Goal: Transaction & Acquisition: Obtain resource

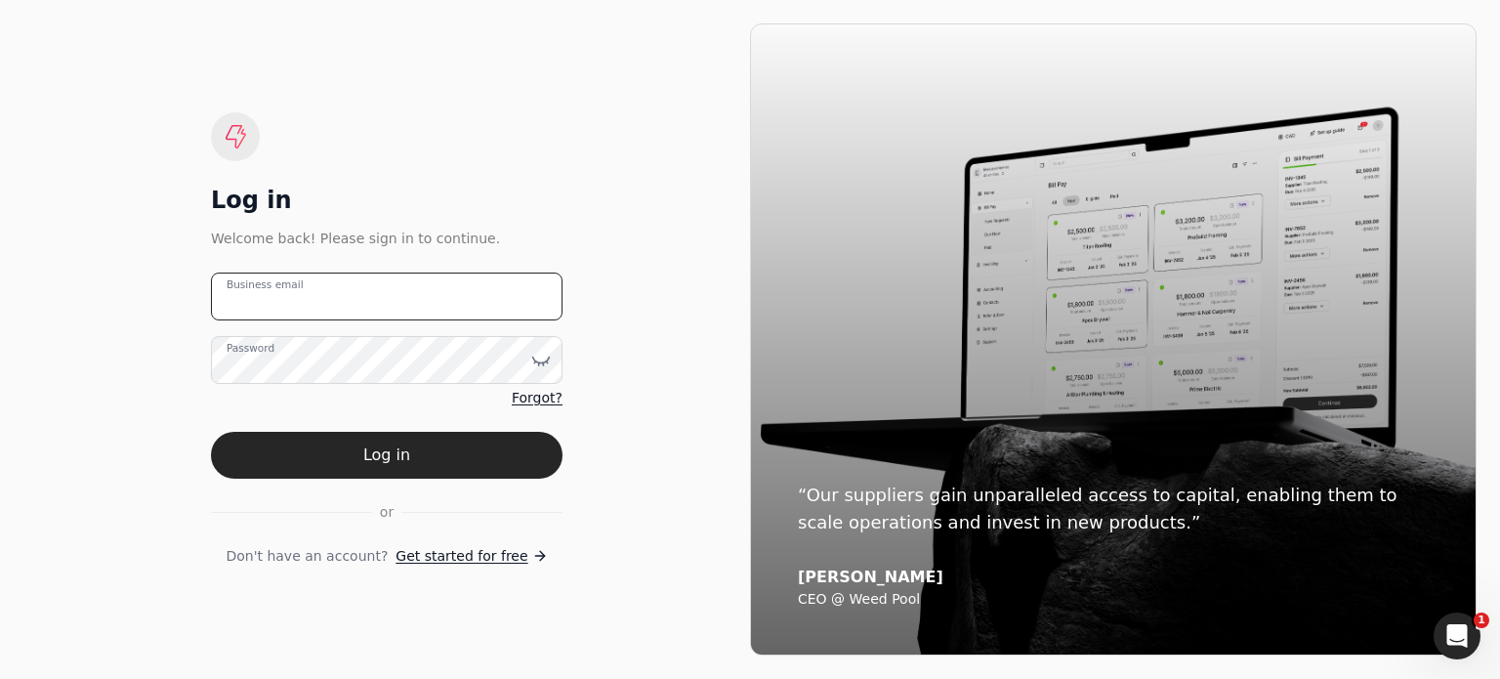
click at [336, 299] on email "Business email" at bounding box center [387, 296] width 352 height 48
type email "[EMAIL_ADDRESS][DOMAIN_NAME]"
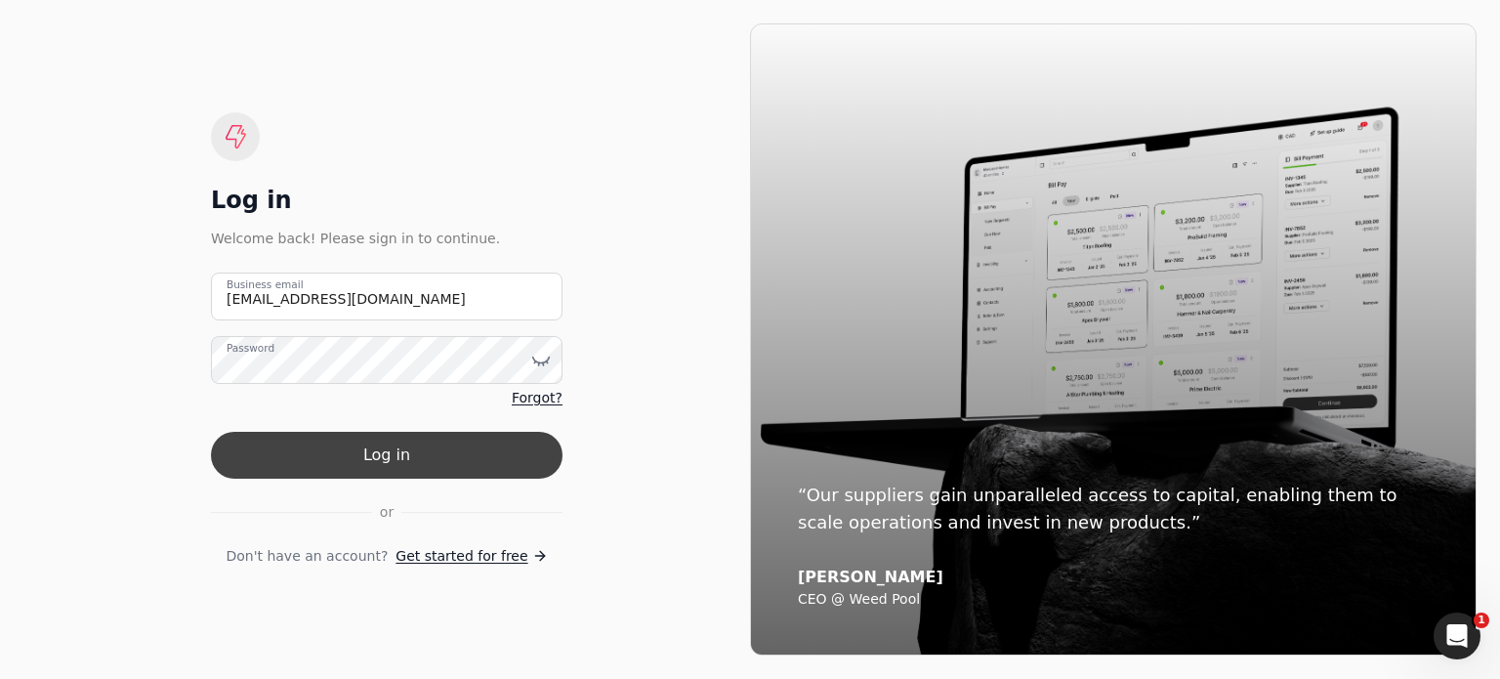
click at [384, 460] on button "Log in" at bounding box center [387, 455] width 352 height 47
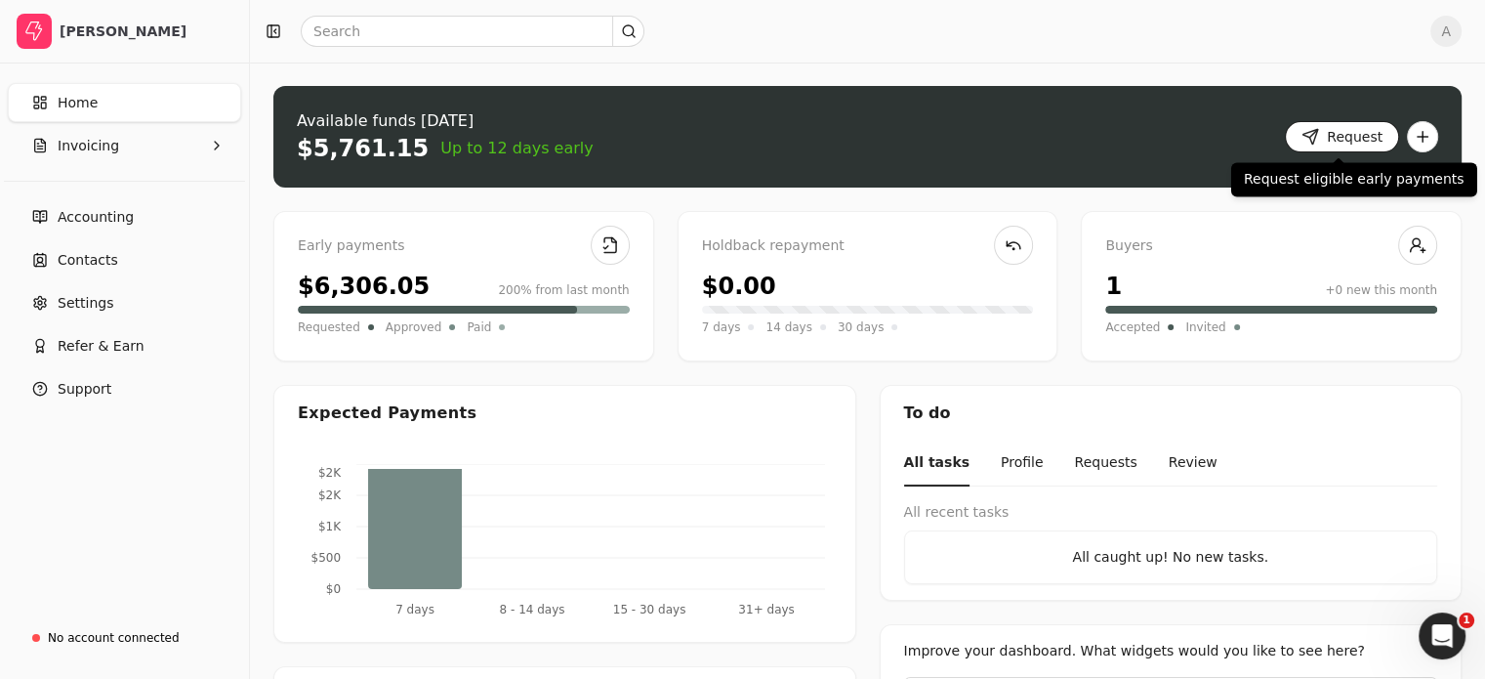
click at [1342, 140] on button "Request" at bounding box center [1342, 136] width 114 height 31
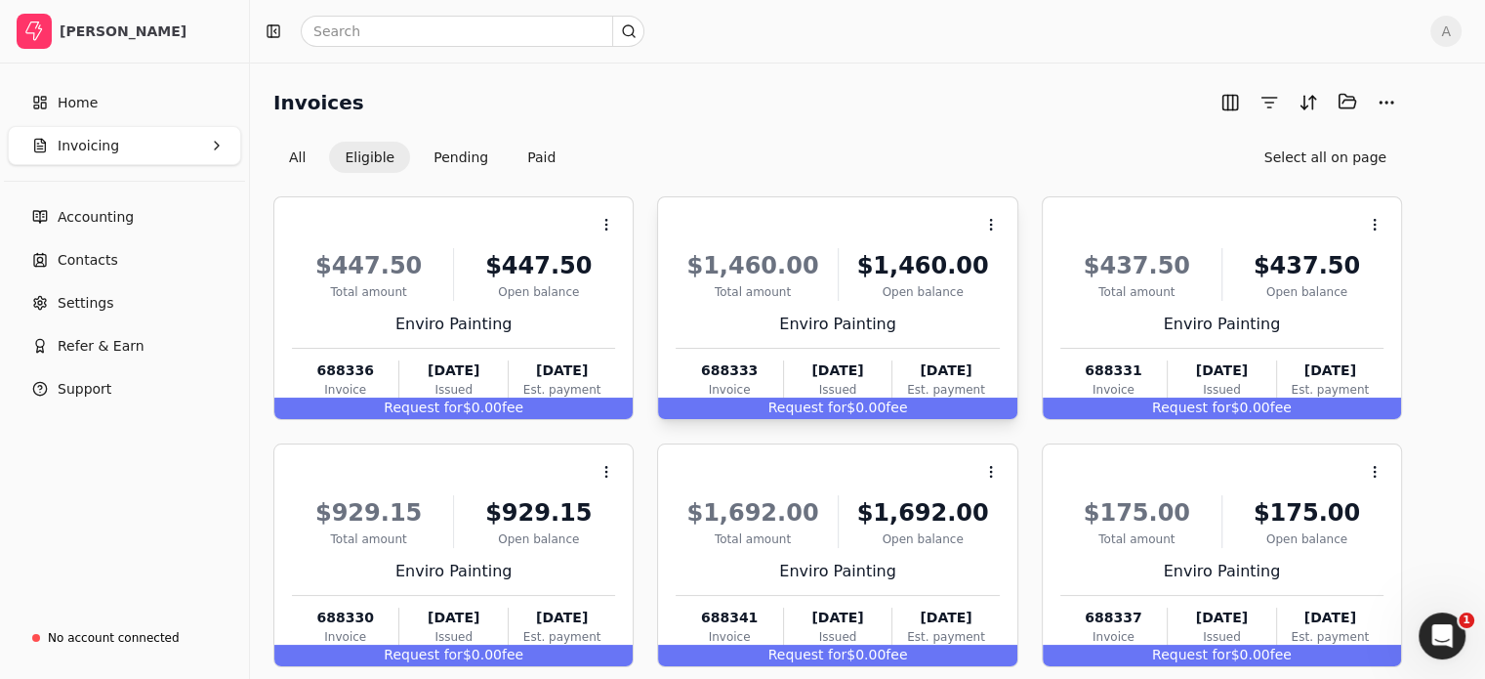
click at [883, 405] on div "Request for $0.00 fee" at bounding box center [837, 407] width 358 height 21
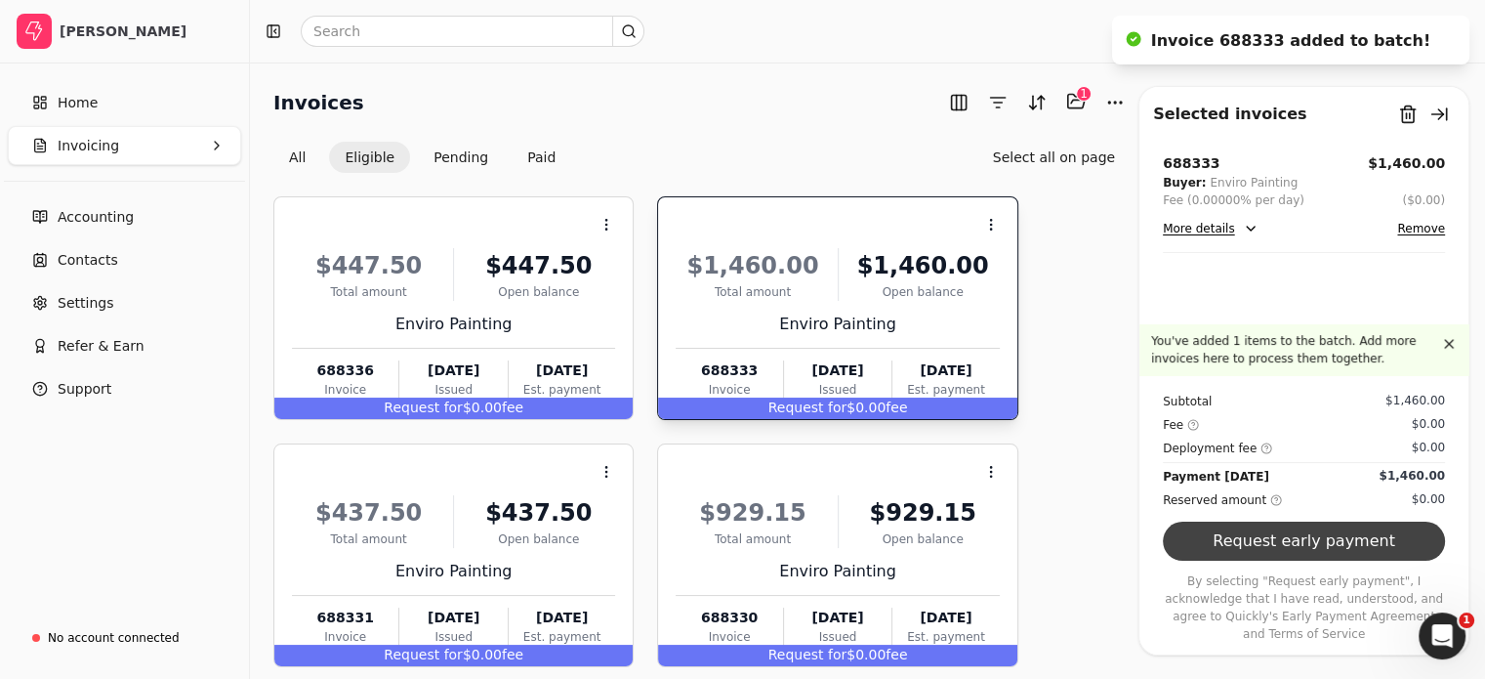
click at [1252, 561] on button "Request early payment" at bounding box center [1304, 541] width 282 height 39
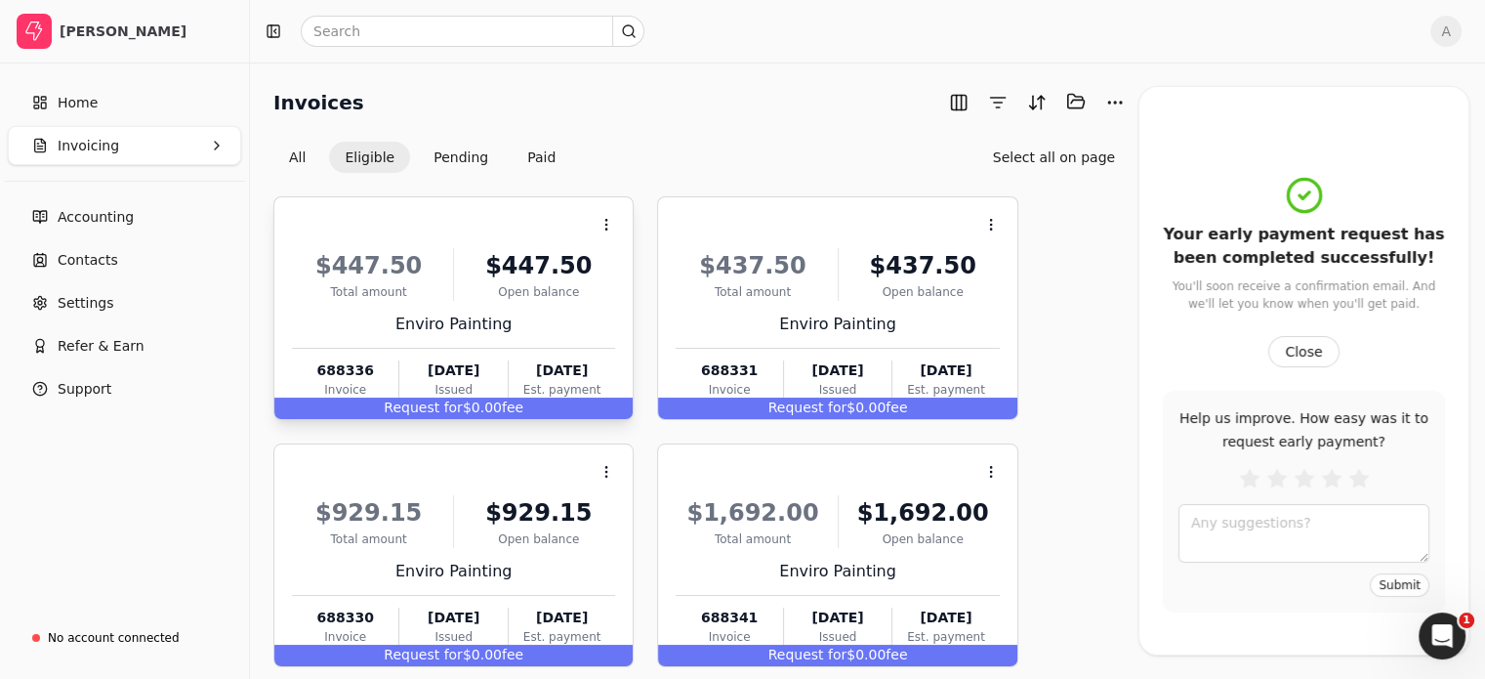
click at [442, 406] on span "Request for" at bounding box center [423, 407] width 79 height 16
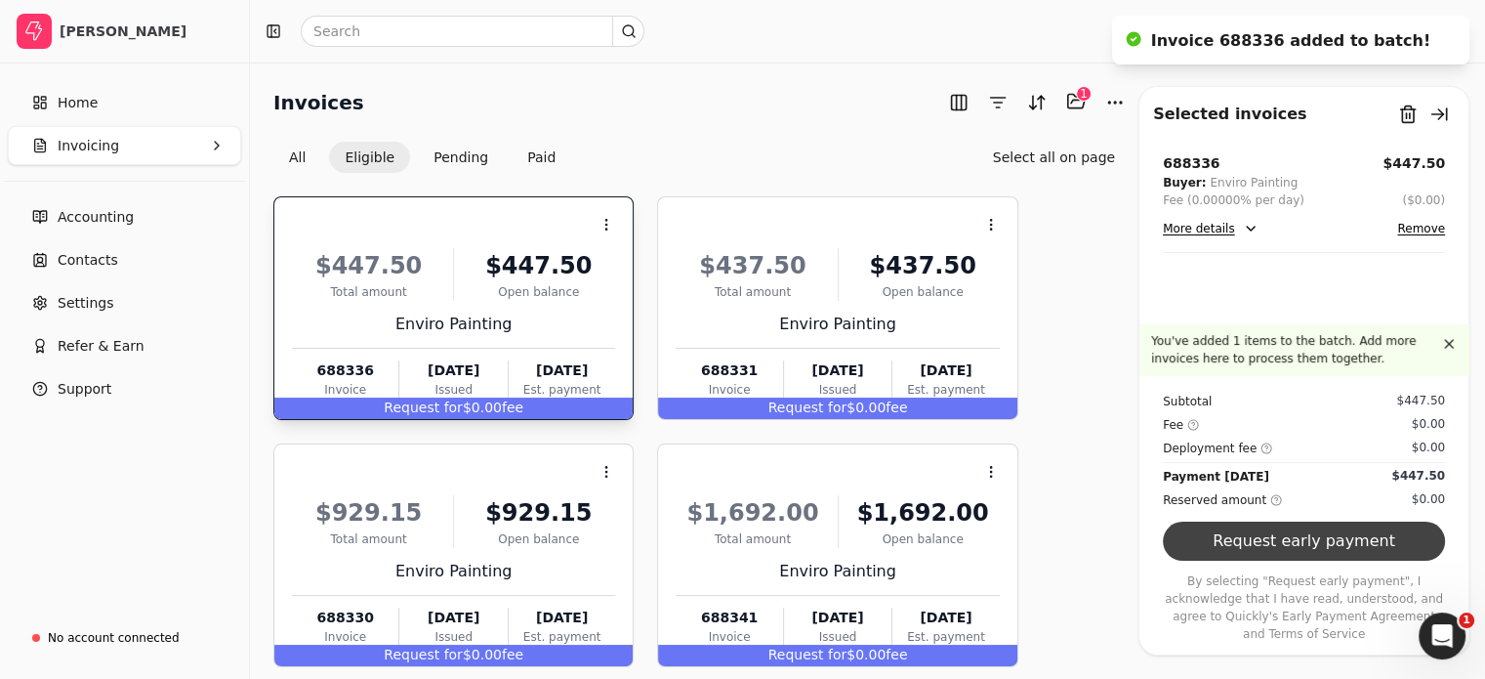
click at [1340, 561] on button "Request early payment" at bounding box center [1304, 541] width 282 height 39
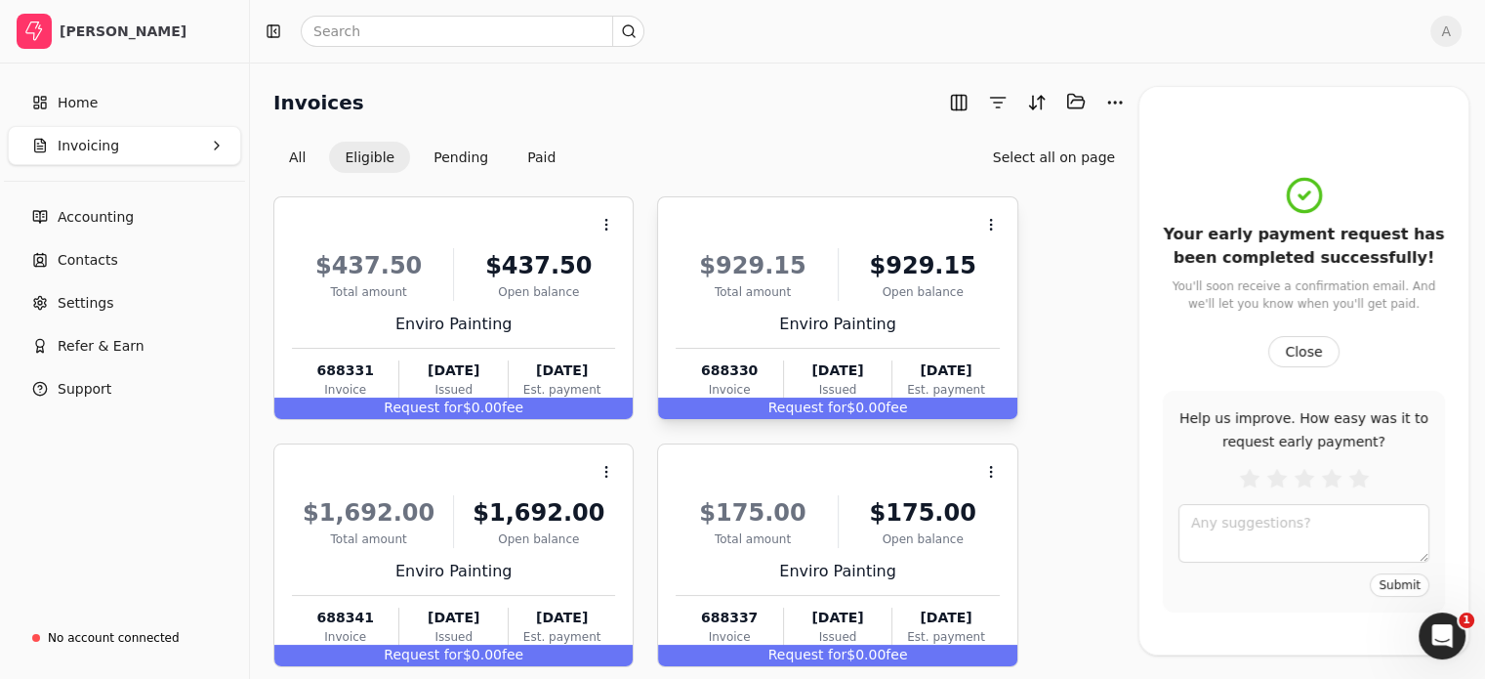
click at [801, 404] on span "Request for" at bounding box center [808, 407] width 79 height 16
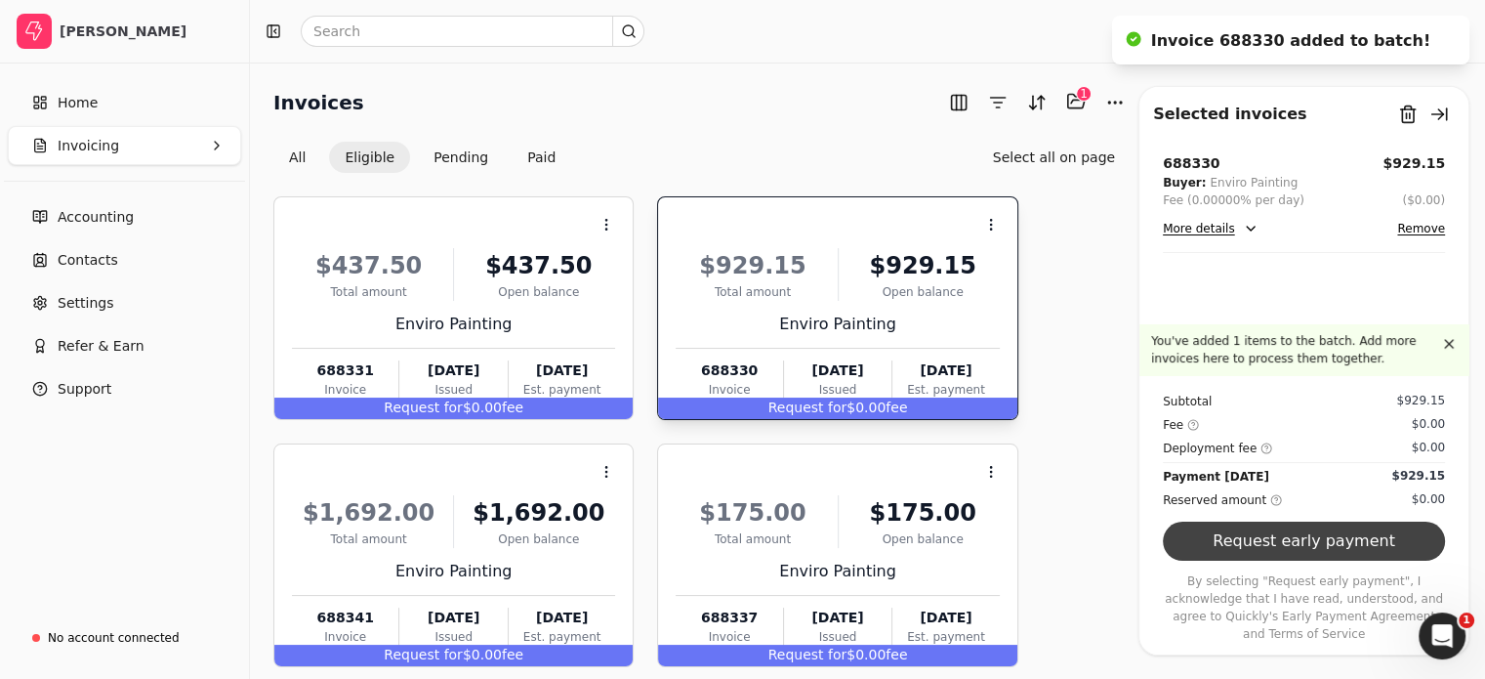
click at [1391, 558] on button "Request early payment" at bounding box center [1304, 541] width 282 height 39
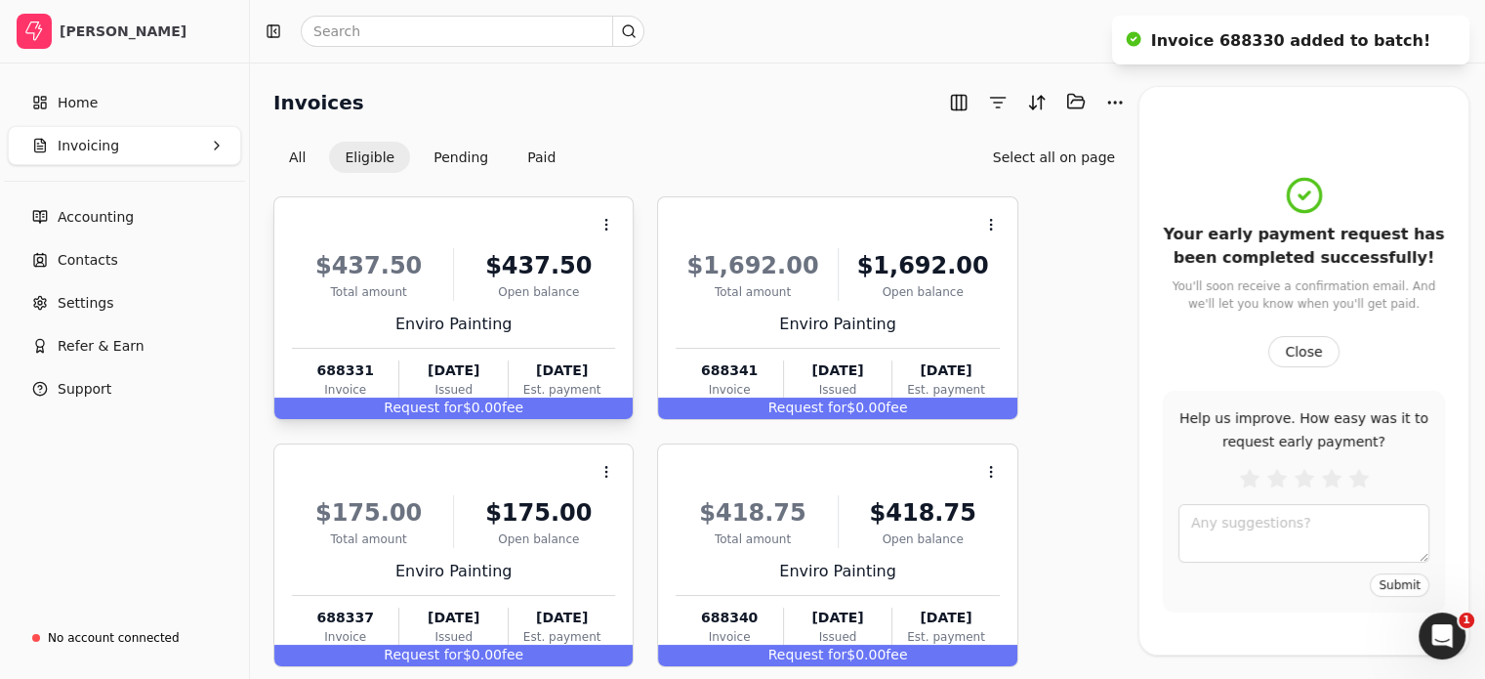
click at [443, 408] on span "Request for" at bounding box center [423, 407] width 79 height 16
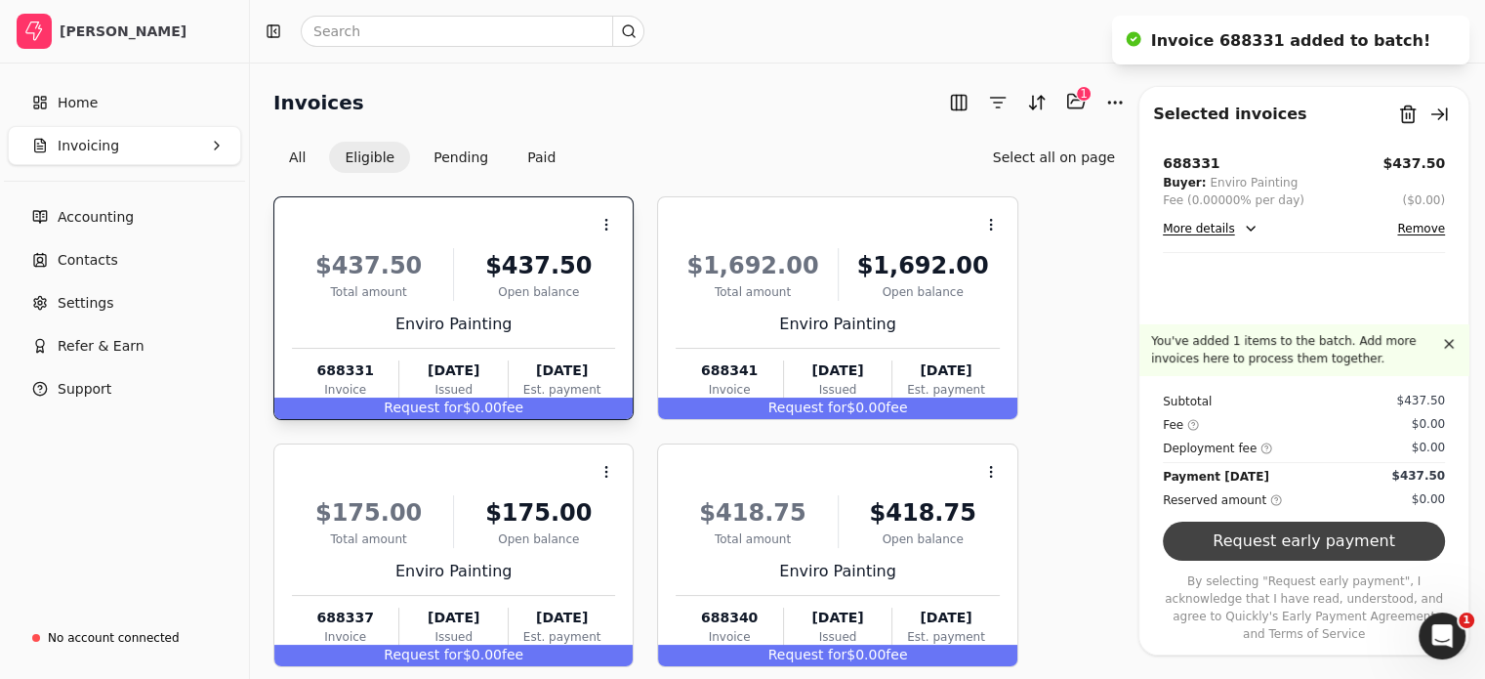
click at [1258, 561] on button "Request early payment" at bounding box center [1304, 541] width 282 height 39
click at [1258, 564] on div "Subtotal $437.50 Fee $0.00 Deployment fee $0.00 Payment [DATE] $437.50 Reserved…" at bounding box center [1304, 509] width 329 height 268
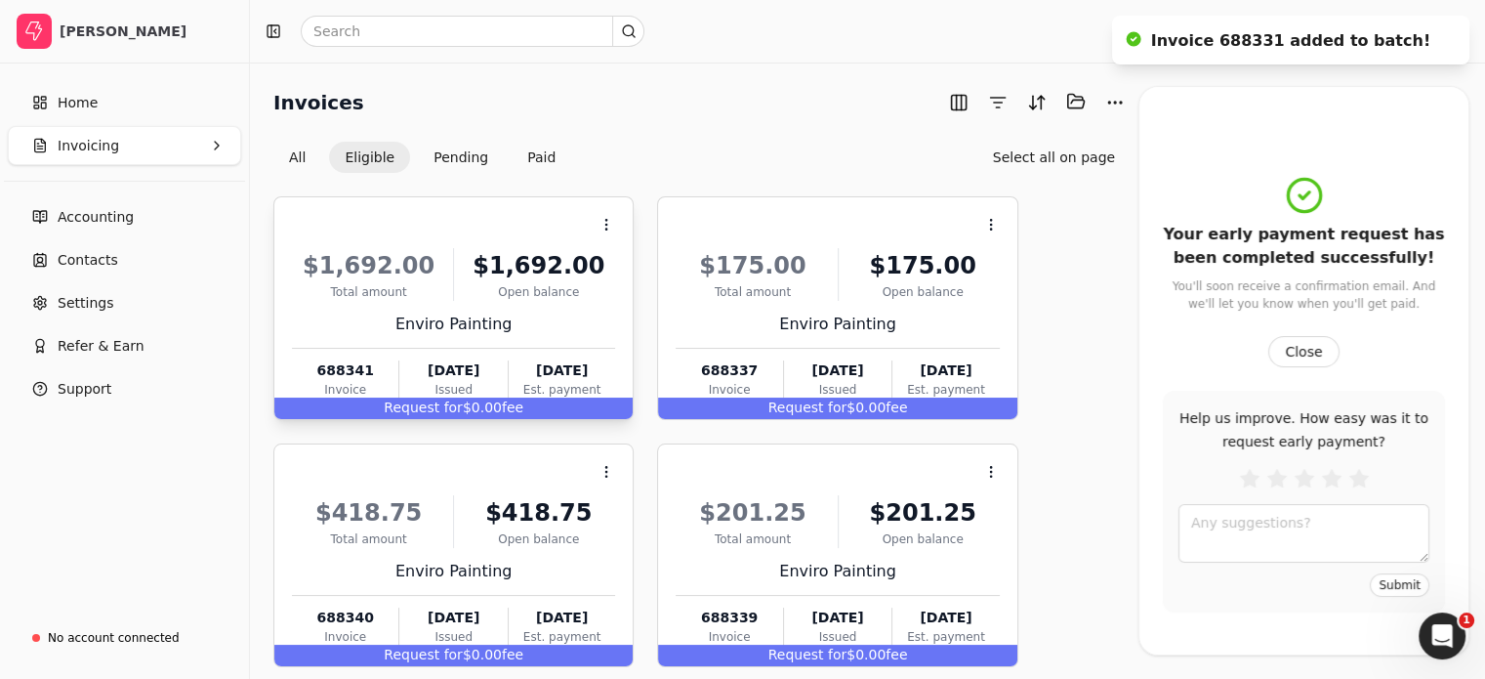
click at [539, 413] on div "Request for $0.00 fee" at bounding box center [453, 407] width 358 height 21
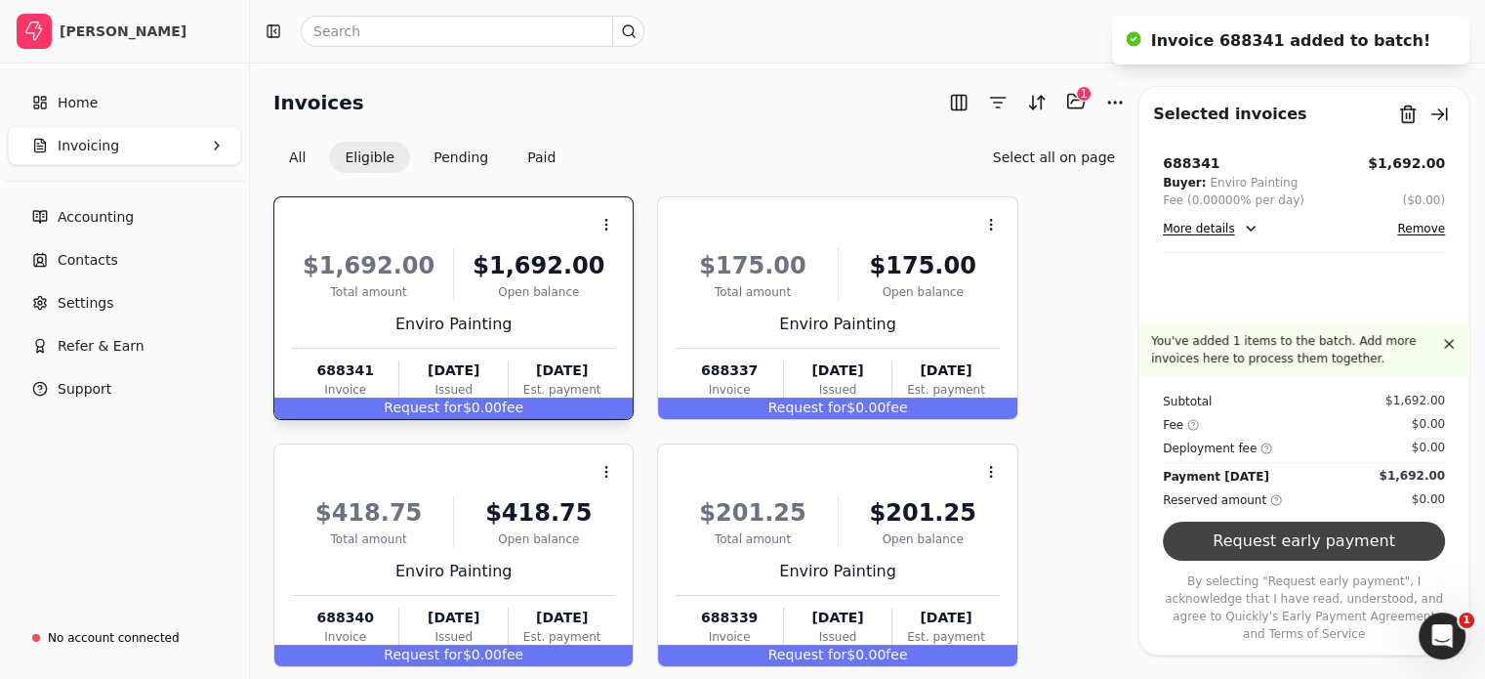
click at [1285, 560] on button "Request early payment" at bounding box center [1304, 541] width 282 height 39
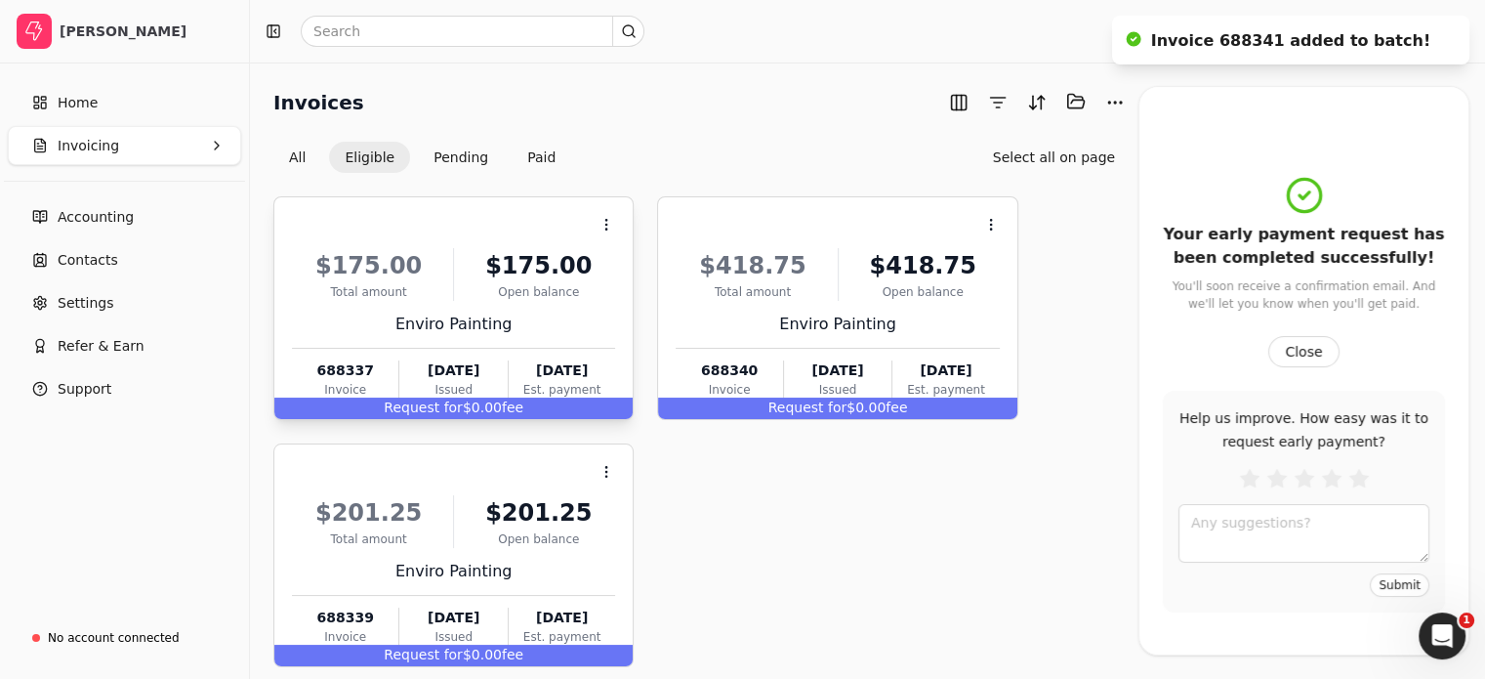
click at [421, 408] on span "Request for" at bounding box center [423, 407] width 79 height 16
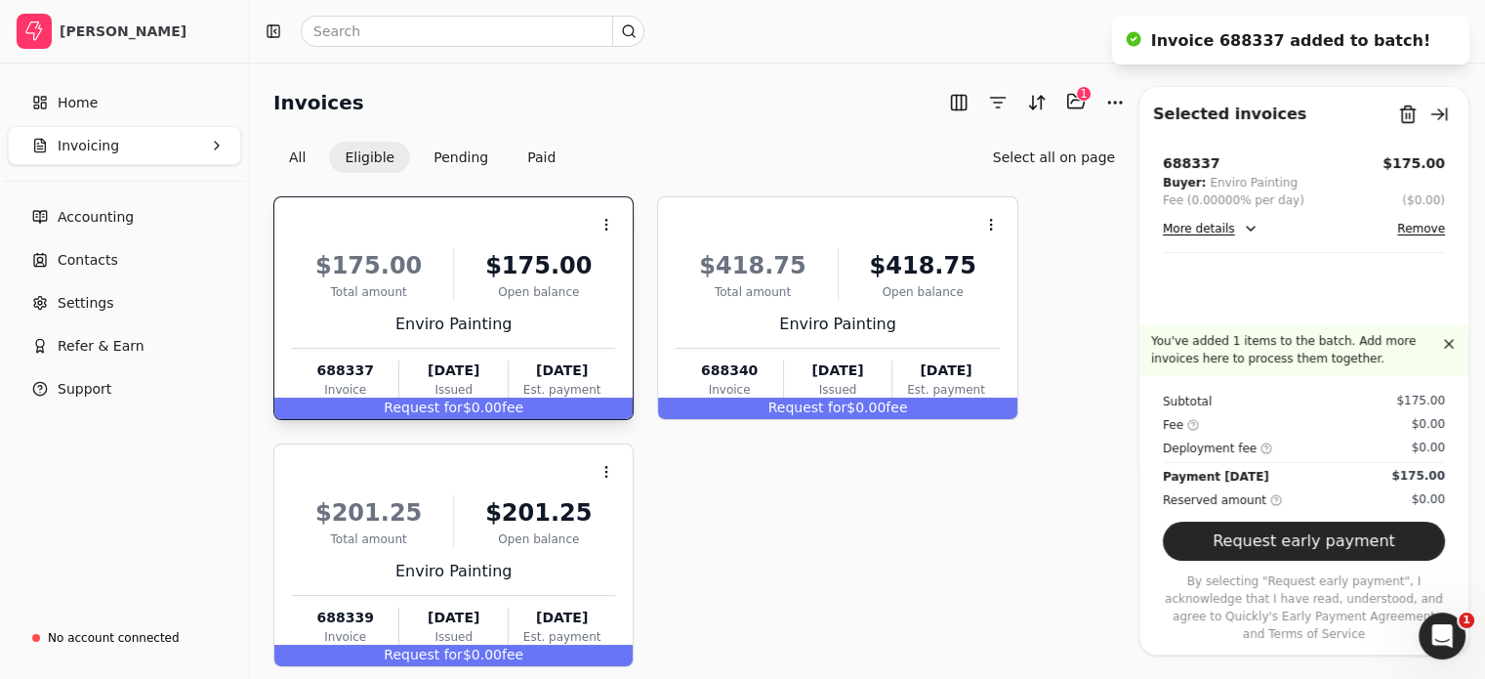
click at [421, 408] on span "Request for" at bounding box center [423, 407] width 79 height 16
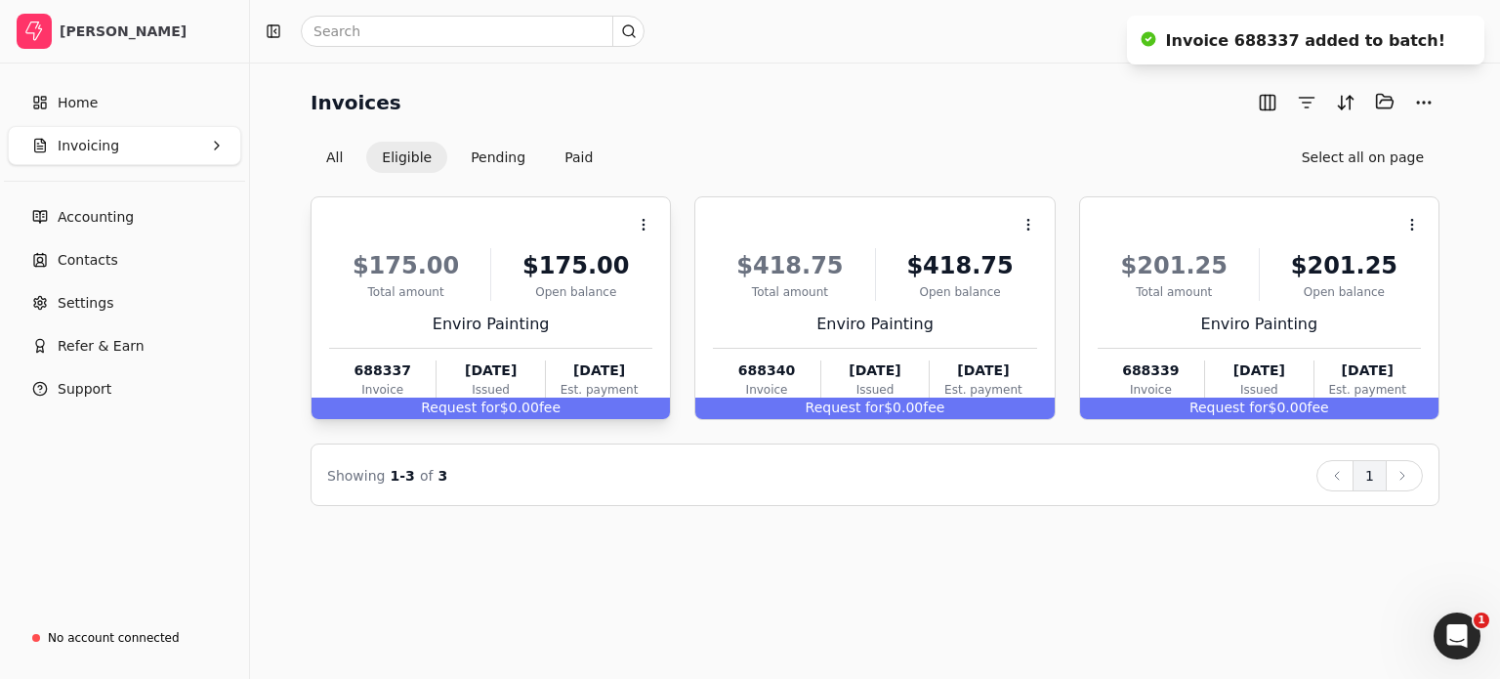
click at [529, 409] on div "Request for $0.00 fee" at bounding box center [491, 407] width 358 height 21
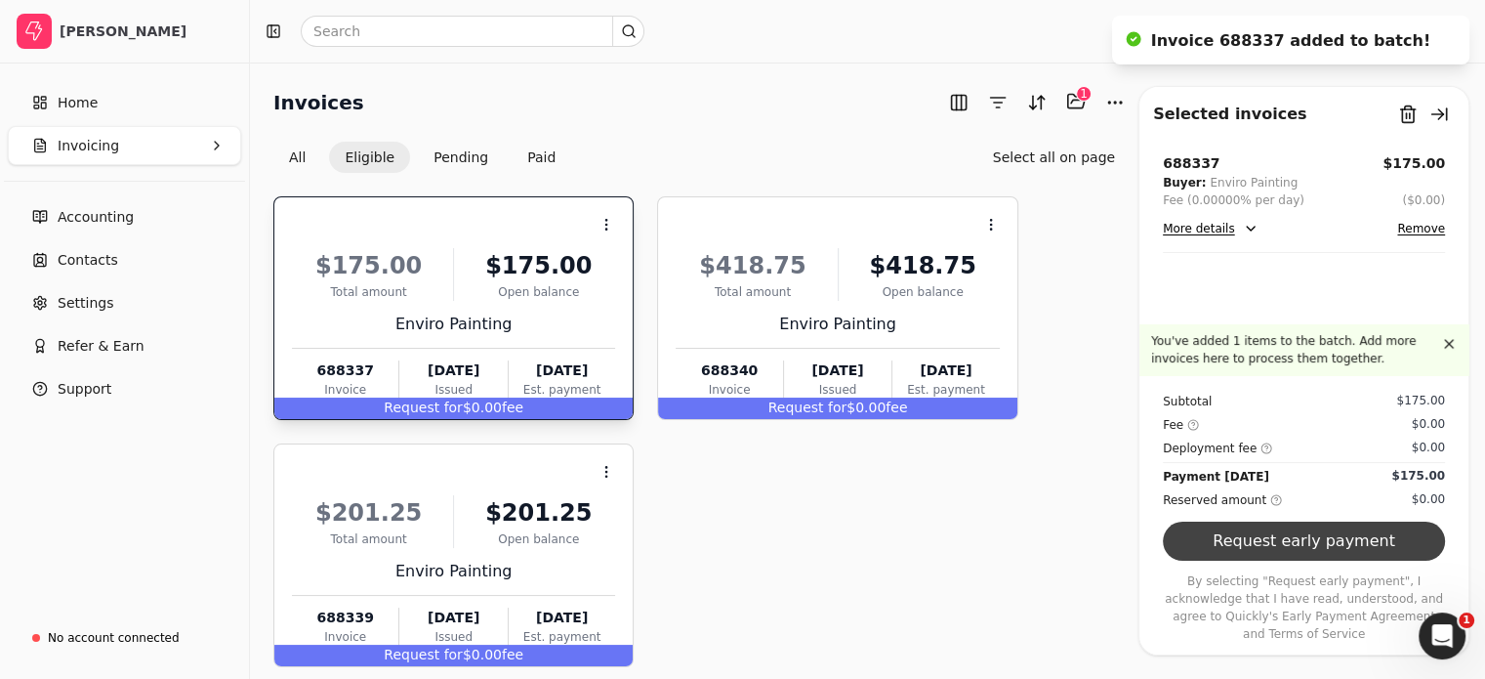
click at [1356, 558] on button "Request early payment" at bounding box center [1304, 541] width 282 height 39
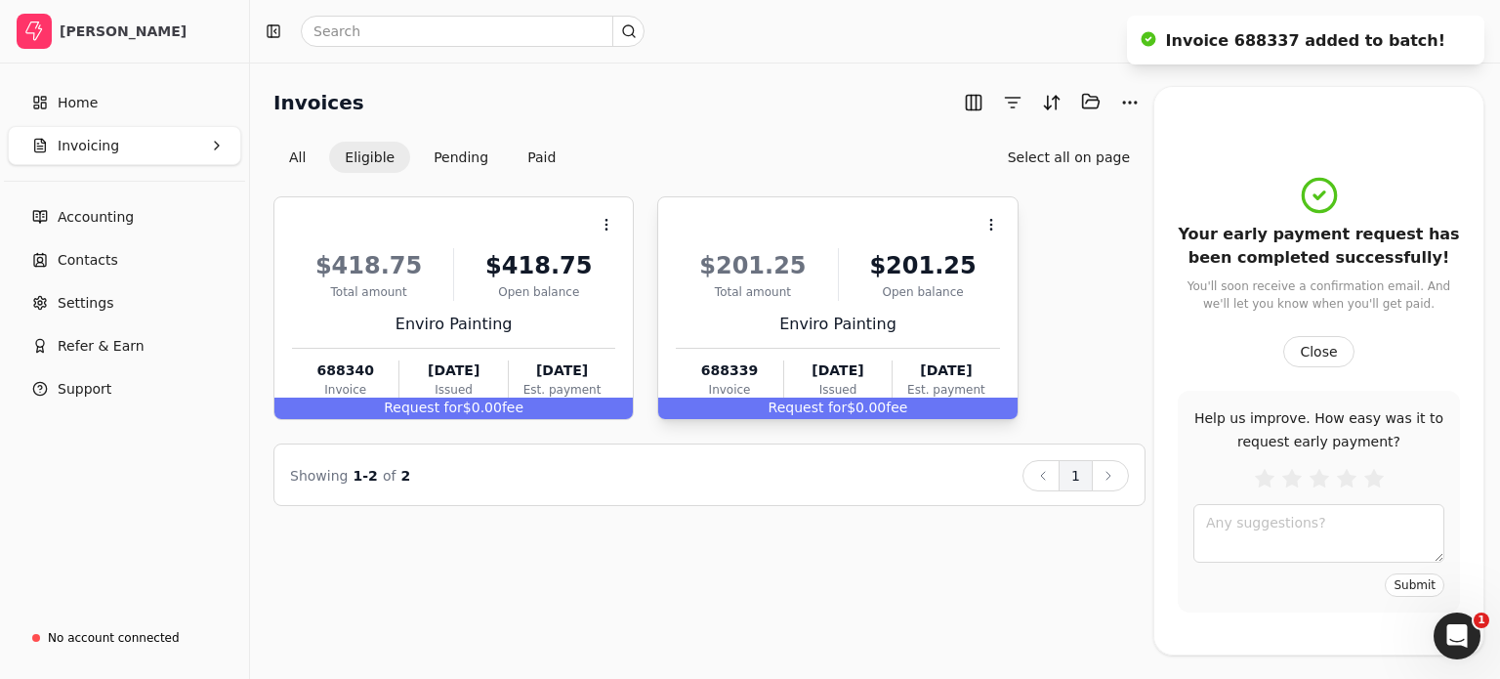
click at [854, 397] on div "Request for $0.00 fee" at bounding box center [837, 407] width 358 height 21
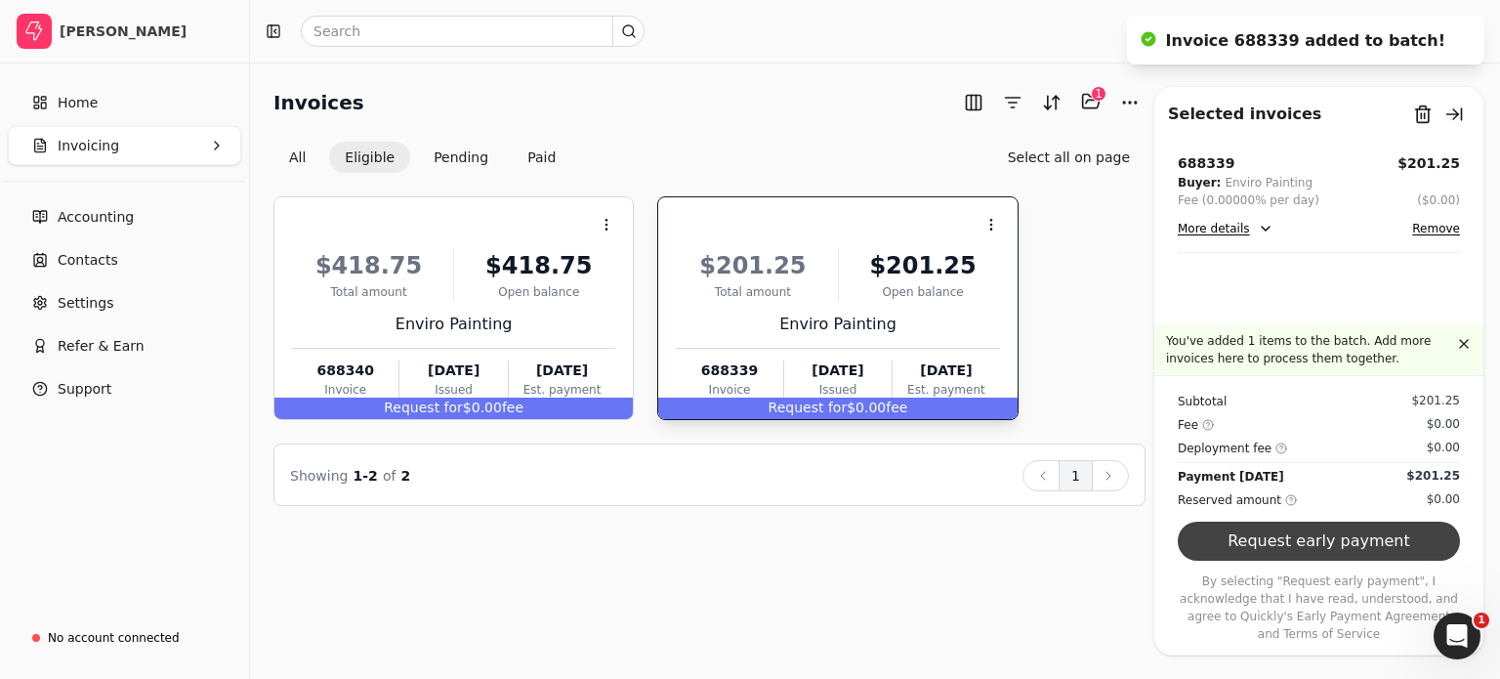
click at [1246, 561] on button "Request early payment" at bounding box center [1319, 541] width 282 height 39
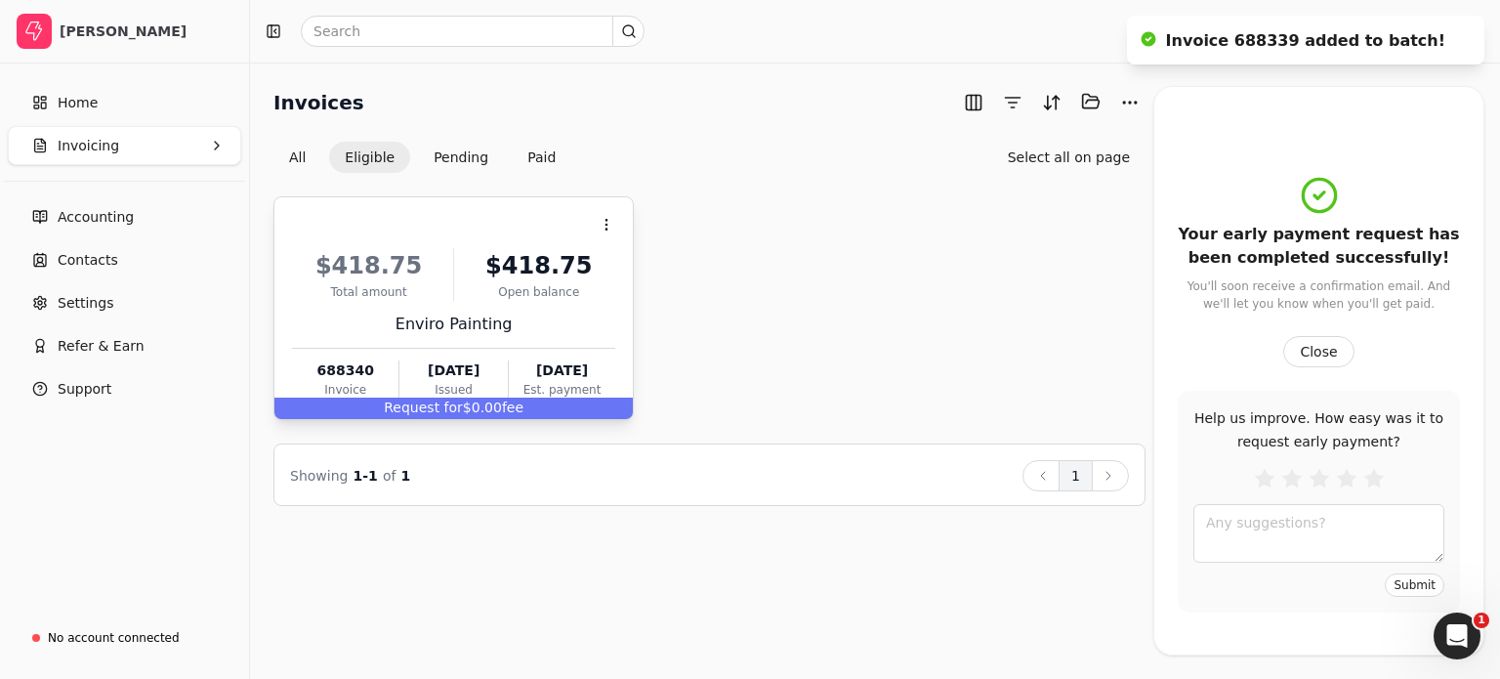
click at [398, 408] on span "Request for" at bounding box center [423, 407] width 79 height 16
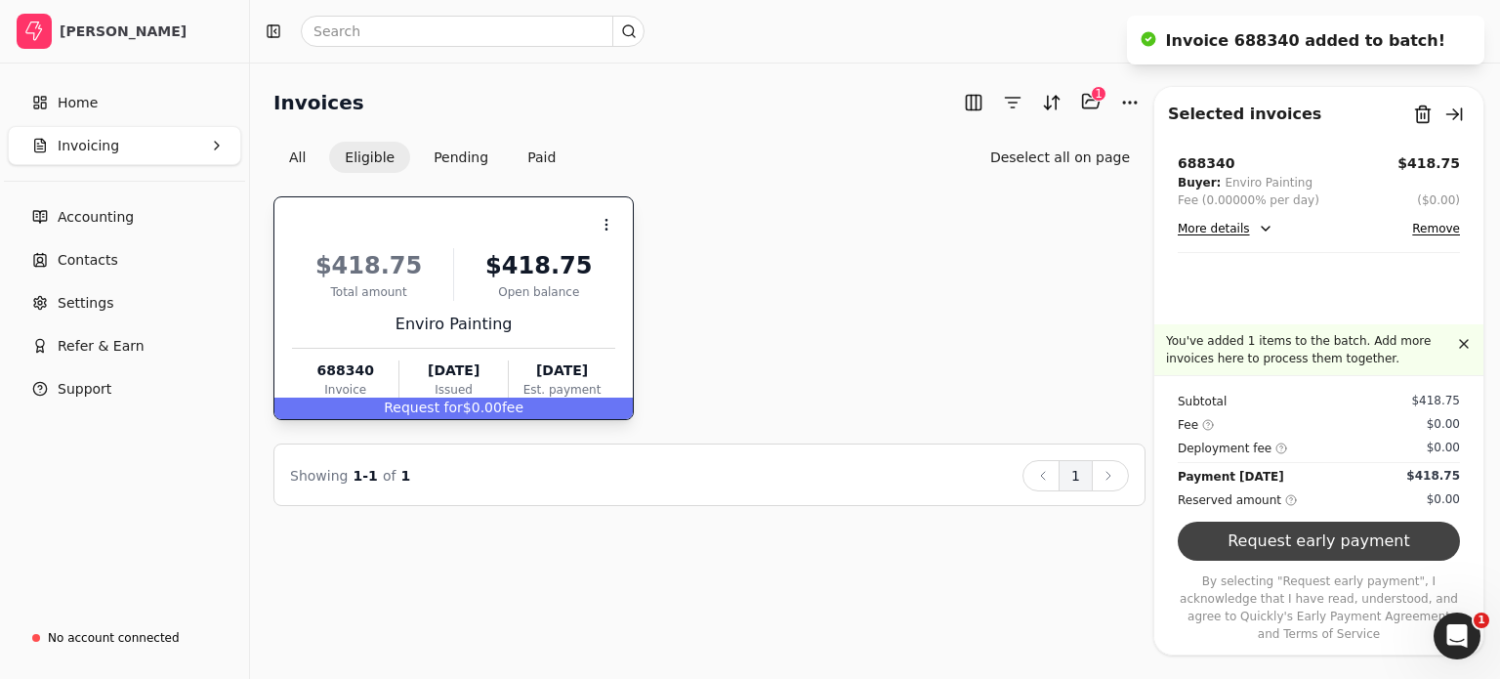
click at [1242, 561] on button "Request early payment" at bounding box center [1319, 541] width 282 height 39
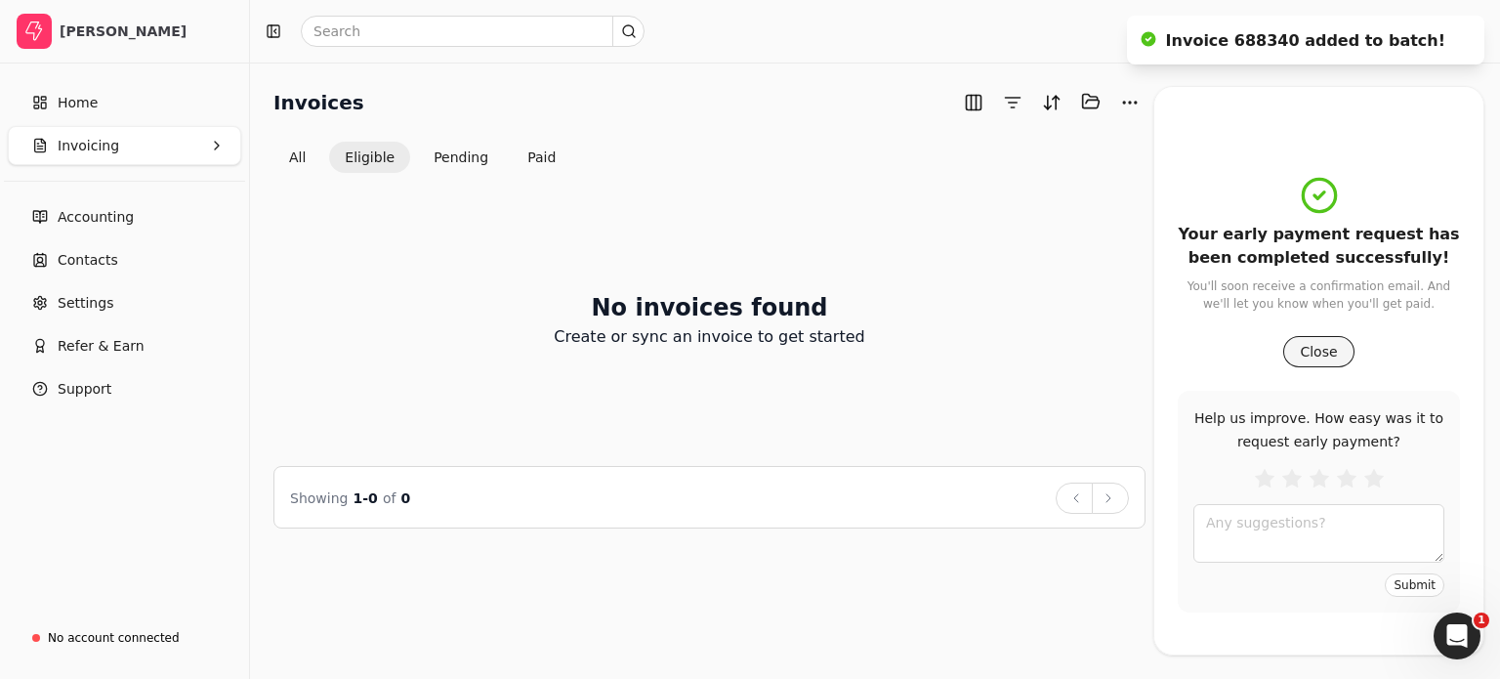
click at [1309, 353] on button "Close" at bounding box center [1318, 351] width 70 height 31
click at [1309, 353] on div "Your early payment request has been completed successfully! You'll soon receive…" at bounding box center [1318, 394] width 329 height 544
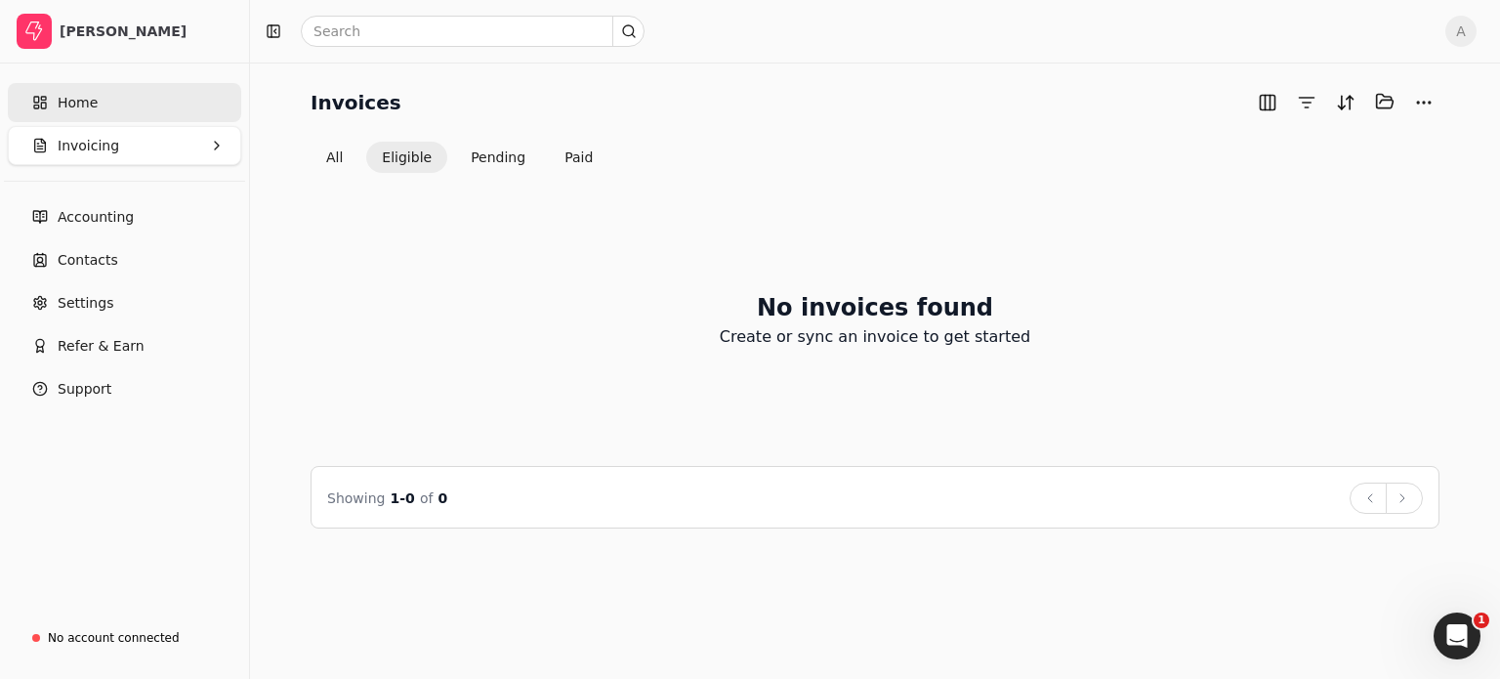
click at [87, 103] on span "Home" at bounding box center [78, 103] width 40 height 21
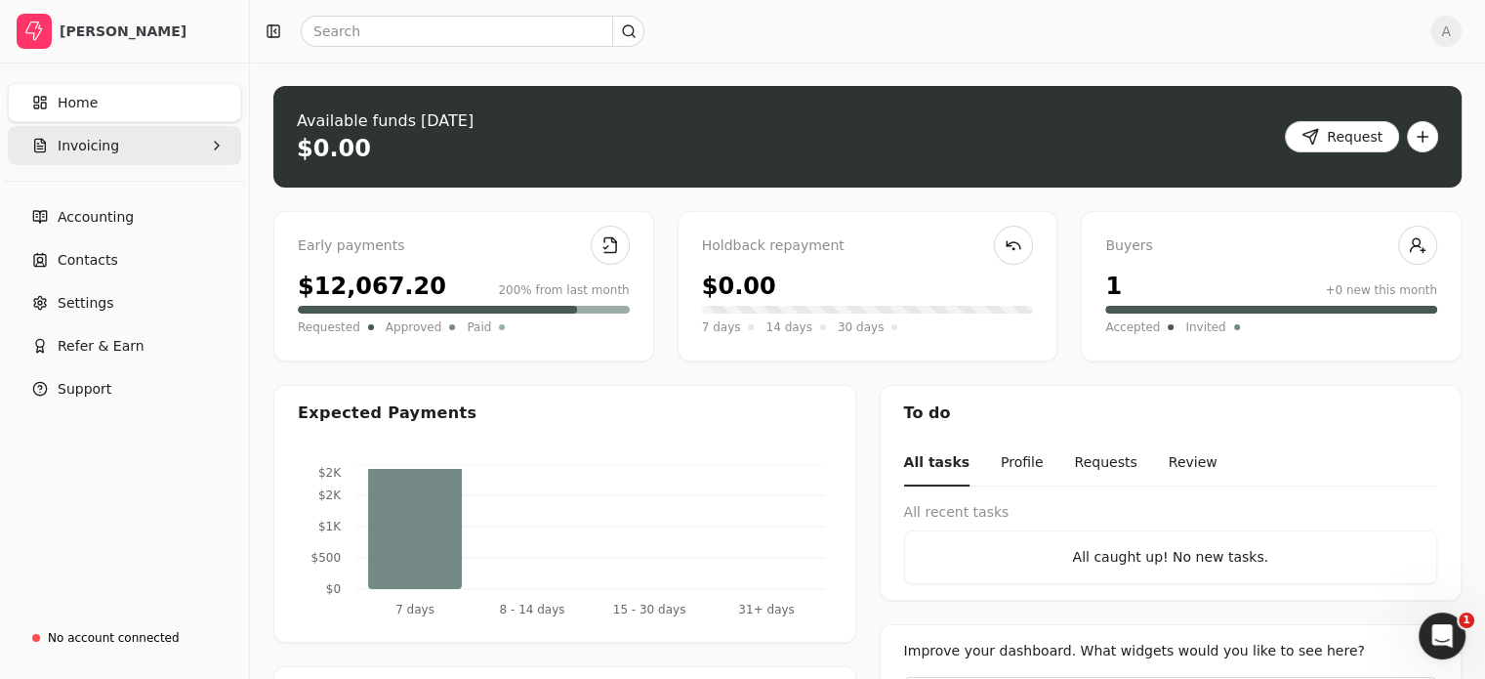
click at [74, 147] on span "Invoicing" at bounding box center [89, 146] width 62 height 21
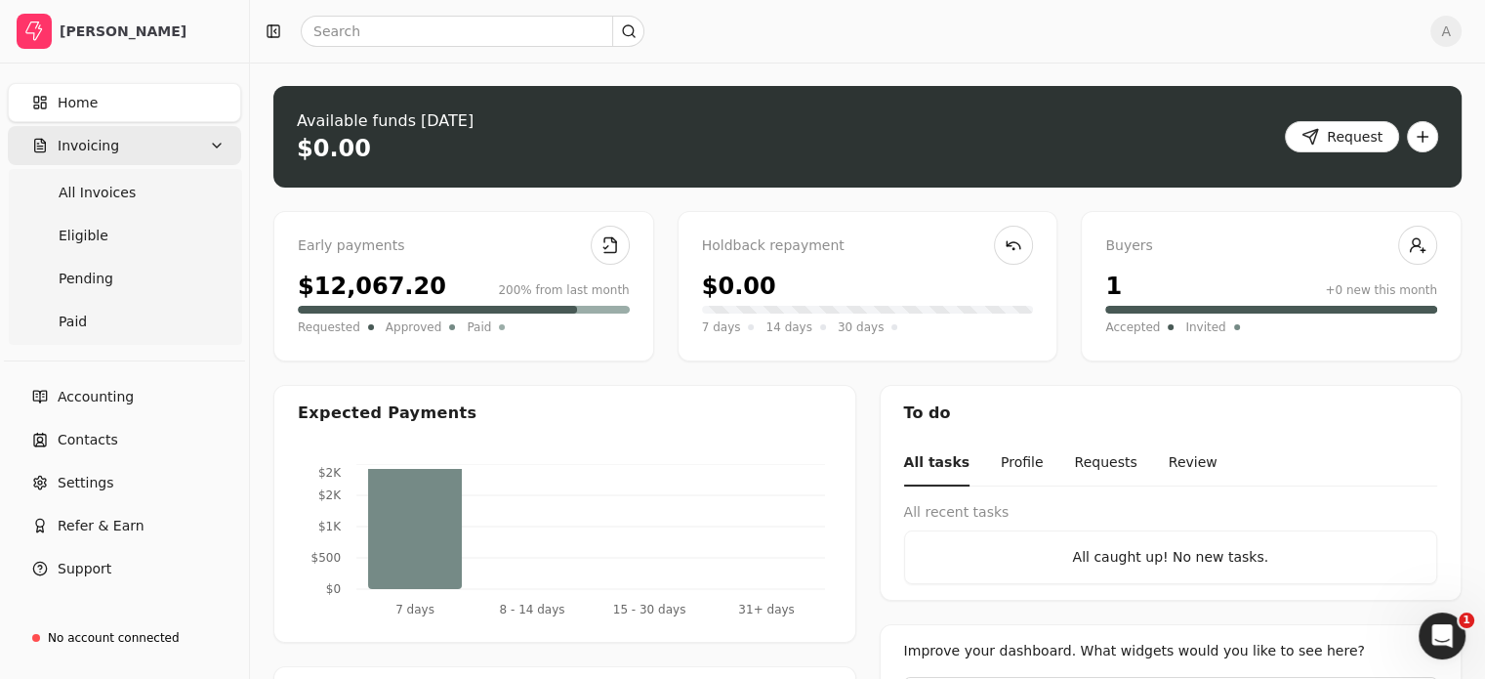
click at [74, 147] on span "Invoicing" at bounding box center [89, 146] width 62 height 21
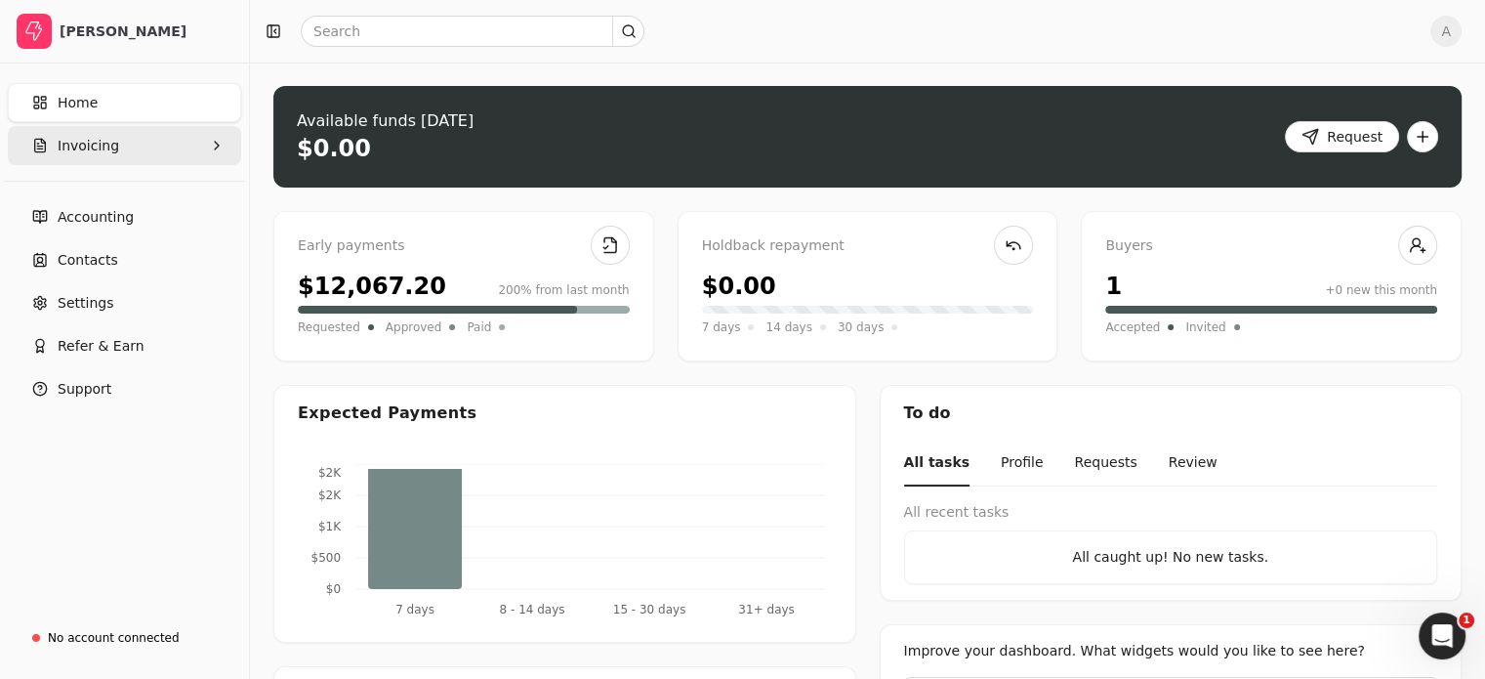
click at [125, 146] on button "Invoicing" at bounding box center [124, 145] width 233 height 39
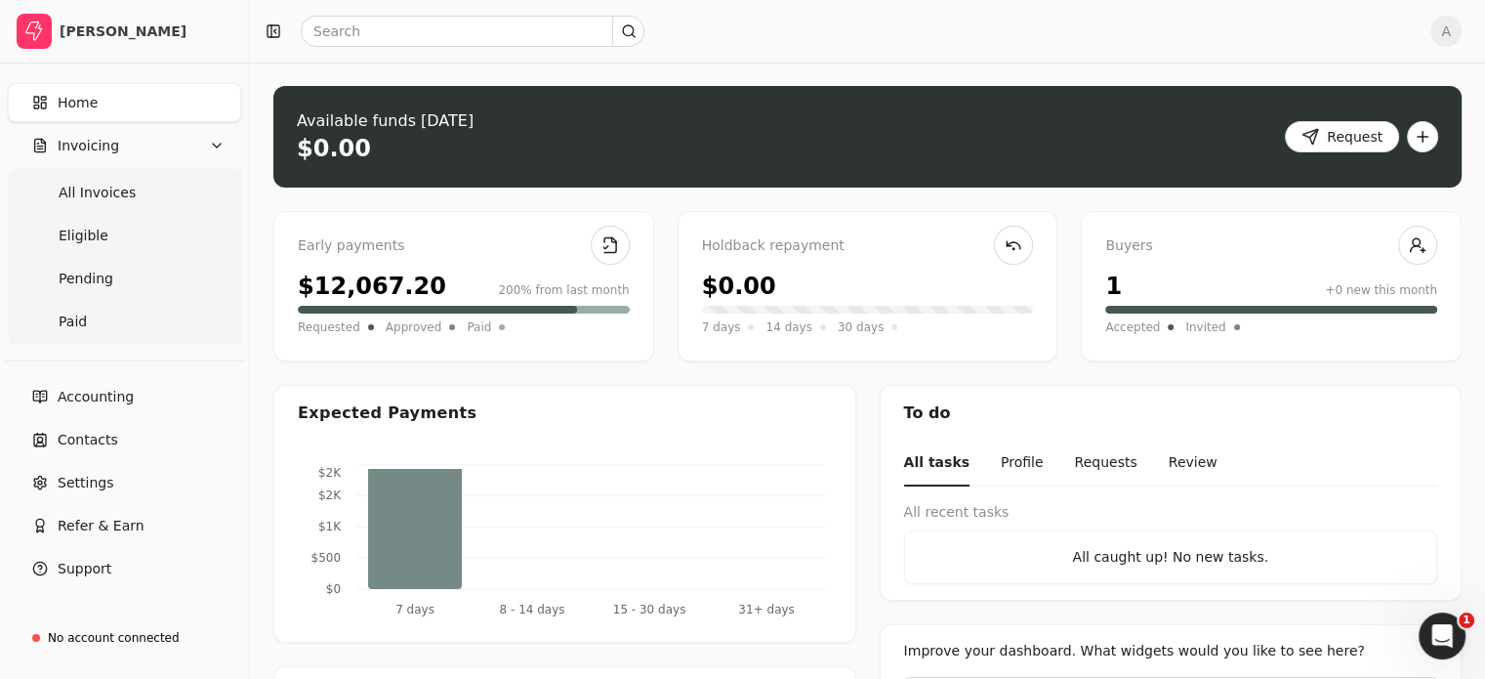
click at [117, 104] on link "Home" at bounding box center [124, 102] width 233 height 39
click at [122, 140] on button "Invoicing" at bounding box center [124, 145] width 233 height 39
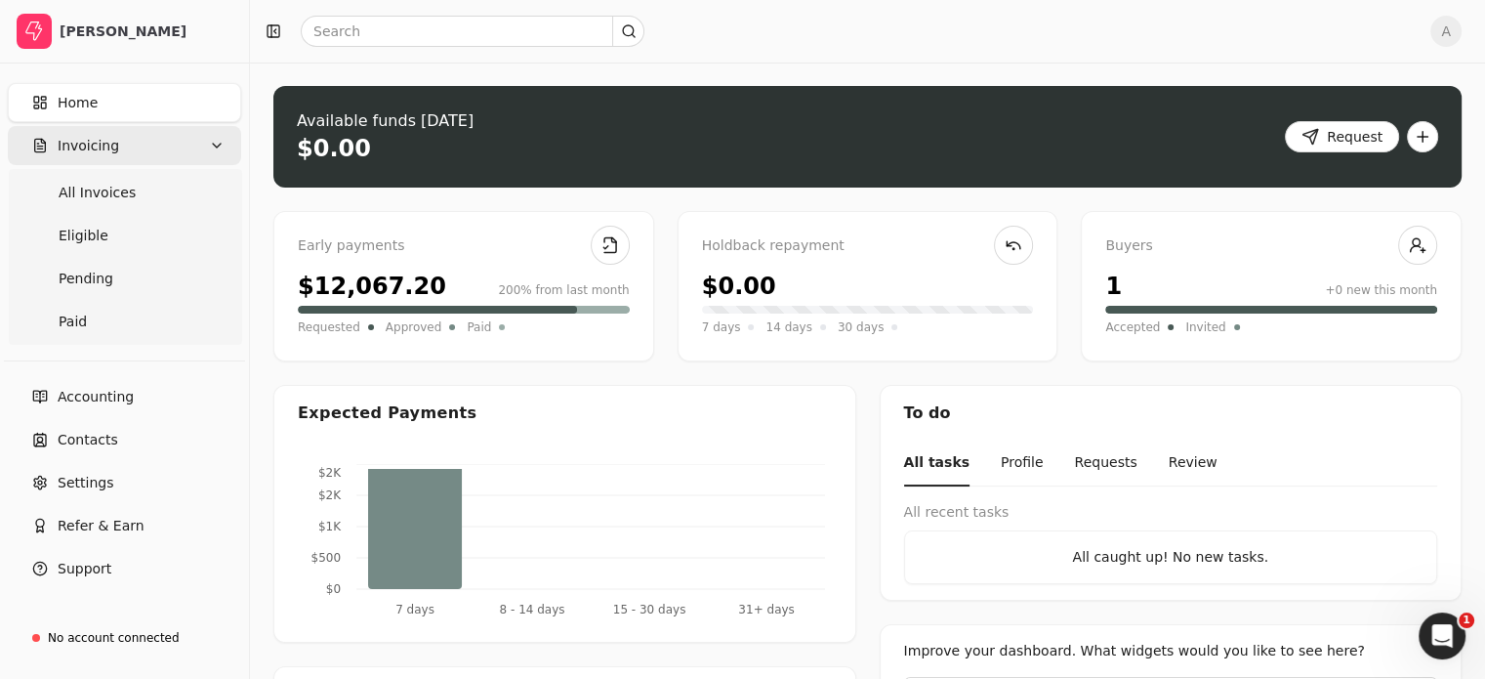
click at [122, 140] on button "Invoicing" at bounding box center [124, 145] width 233 height 39
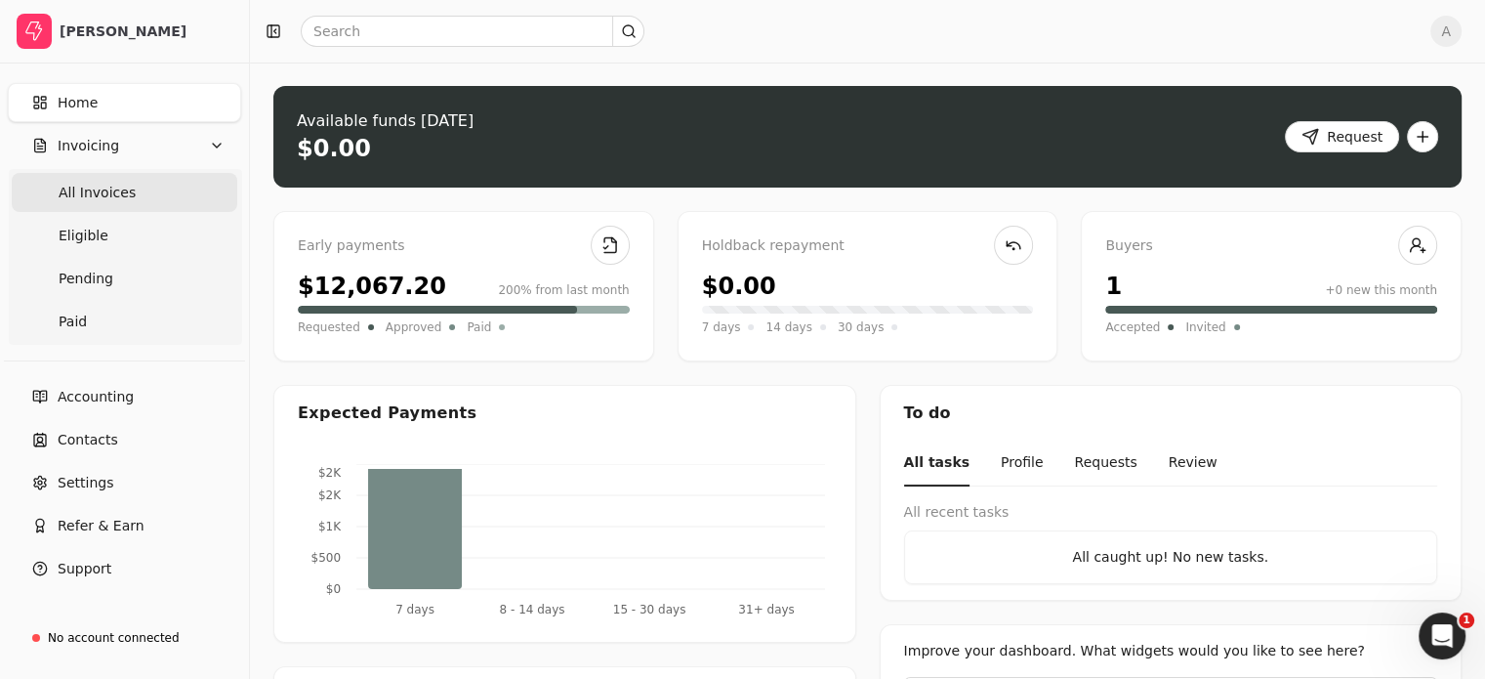
click at [141, 193] on Invoices "All Invoices" at bounding box center [125, 192] width 226 height 39
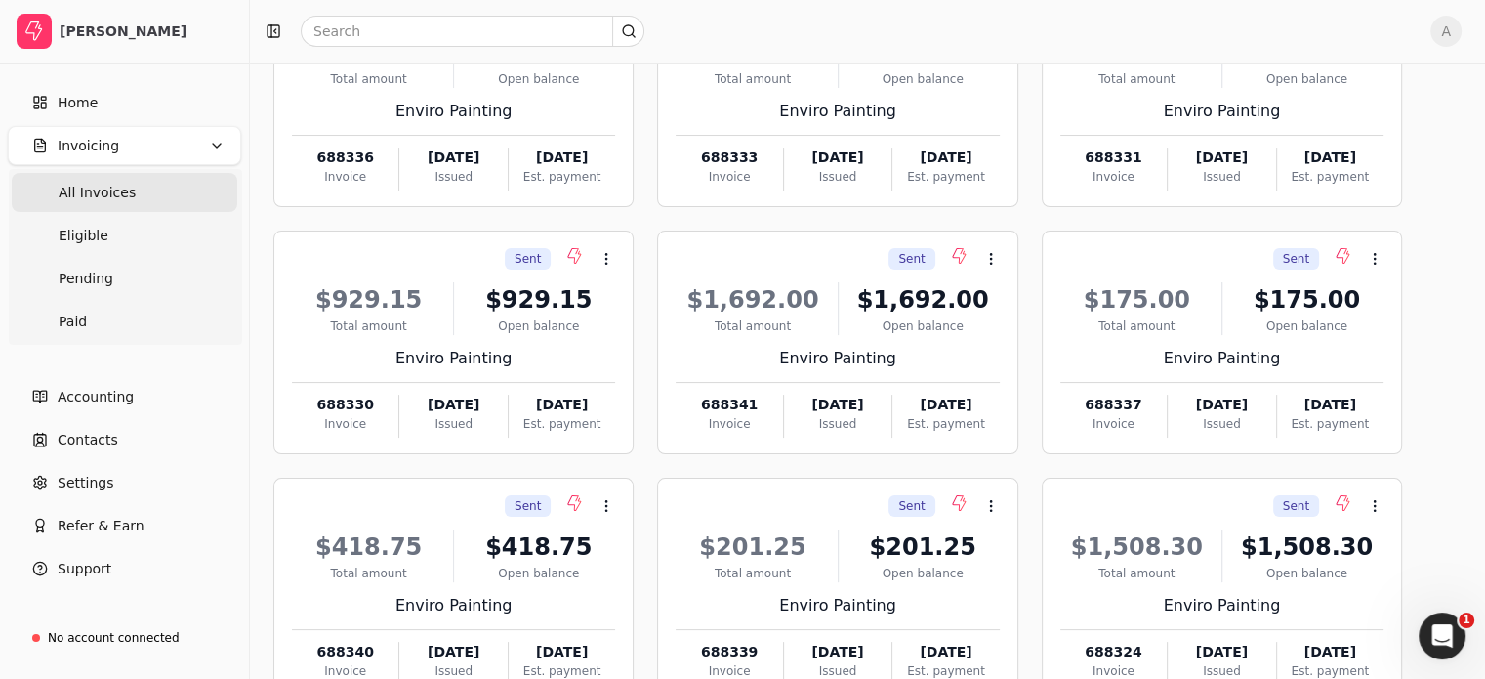
scroll to position [342, 0]
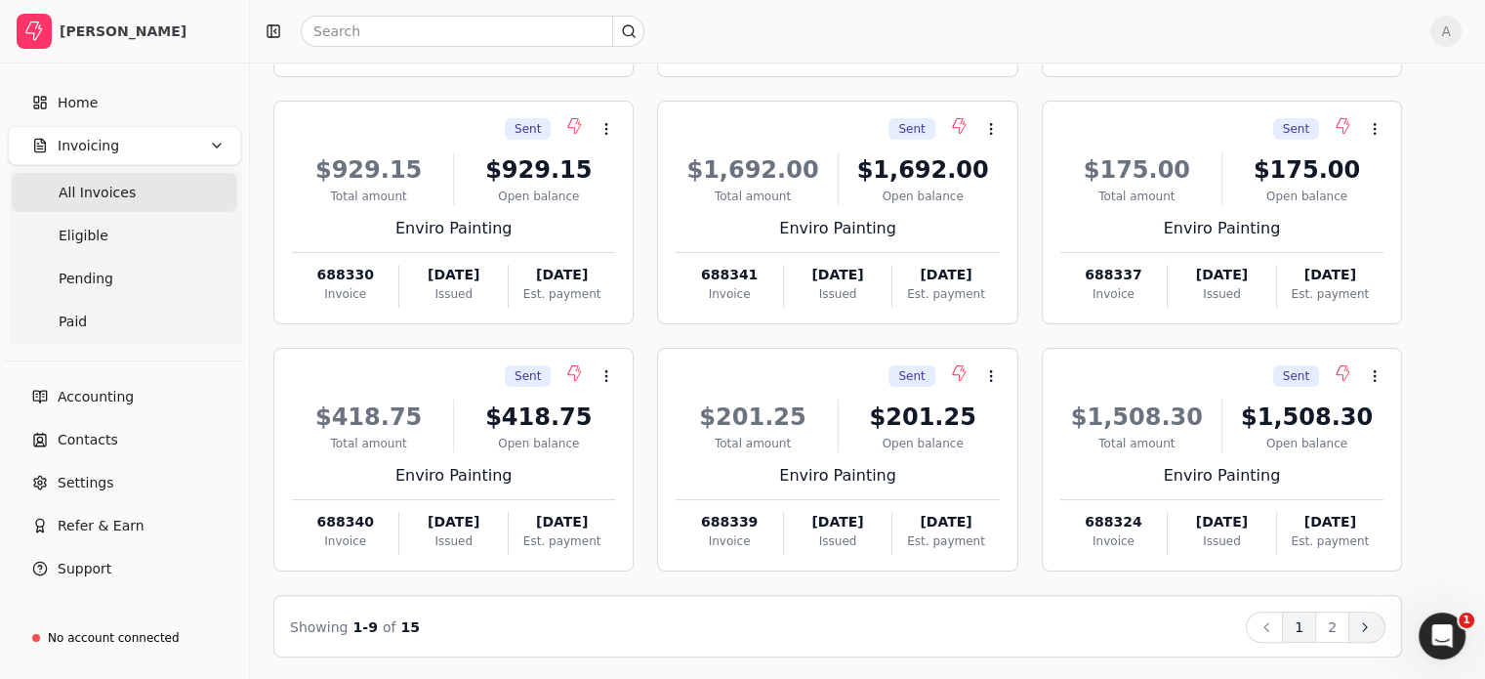
click at [1386, 626] on button "Next" at bounding box center [1367, 626] width 37 height 31
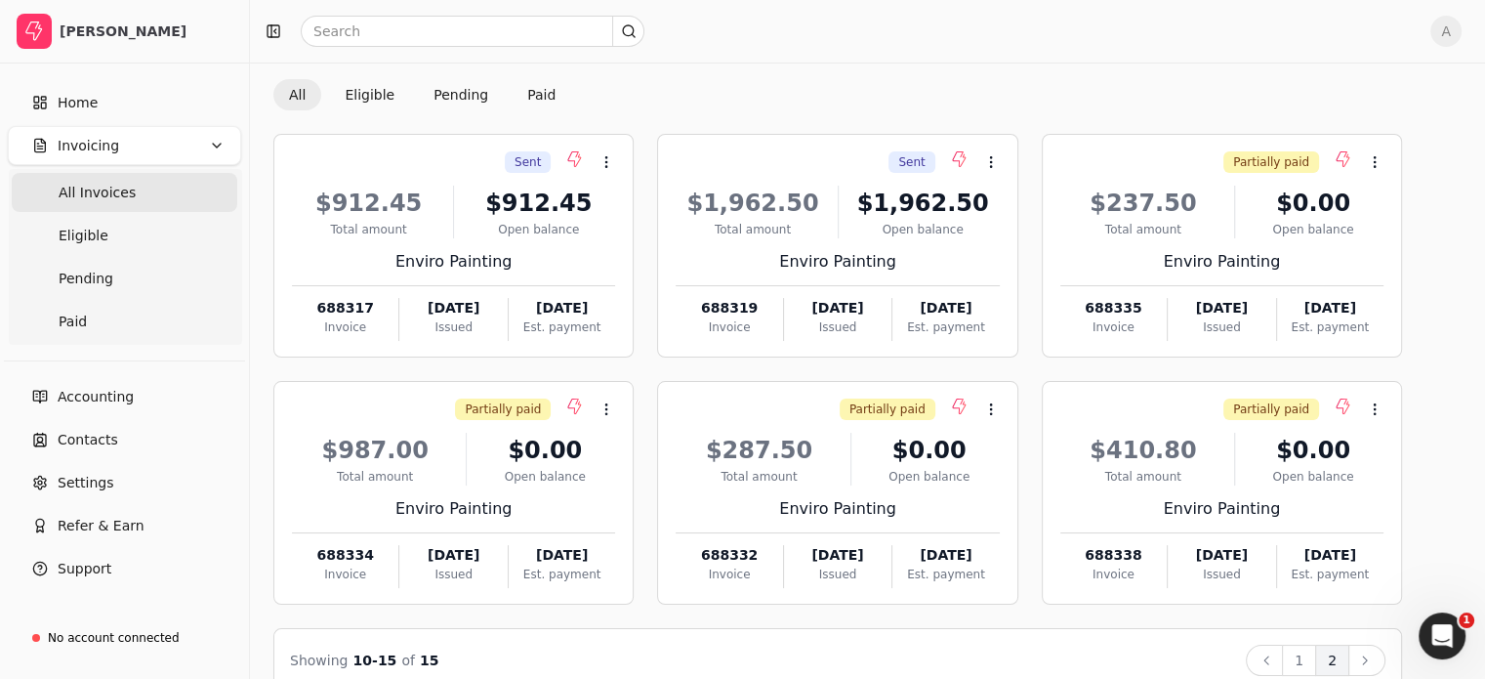
scroll to position [0, 0]
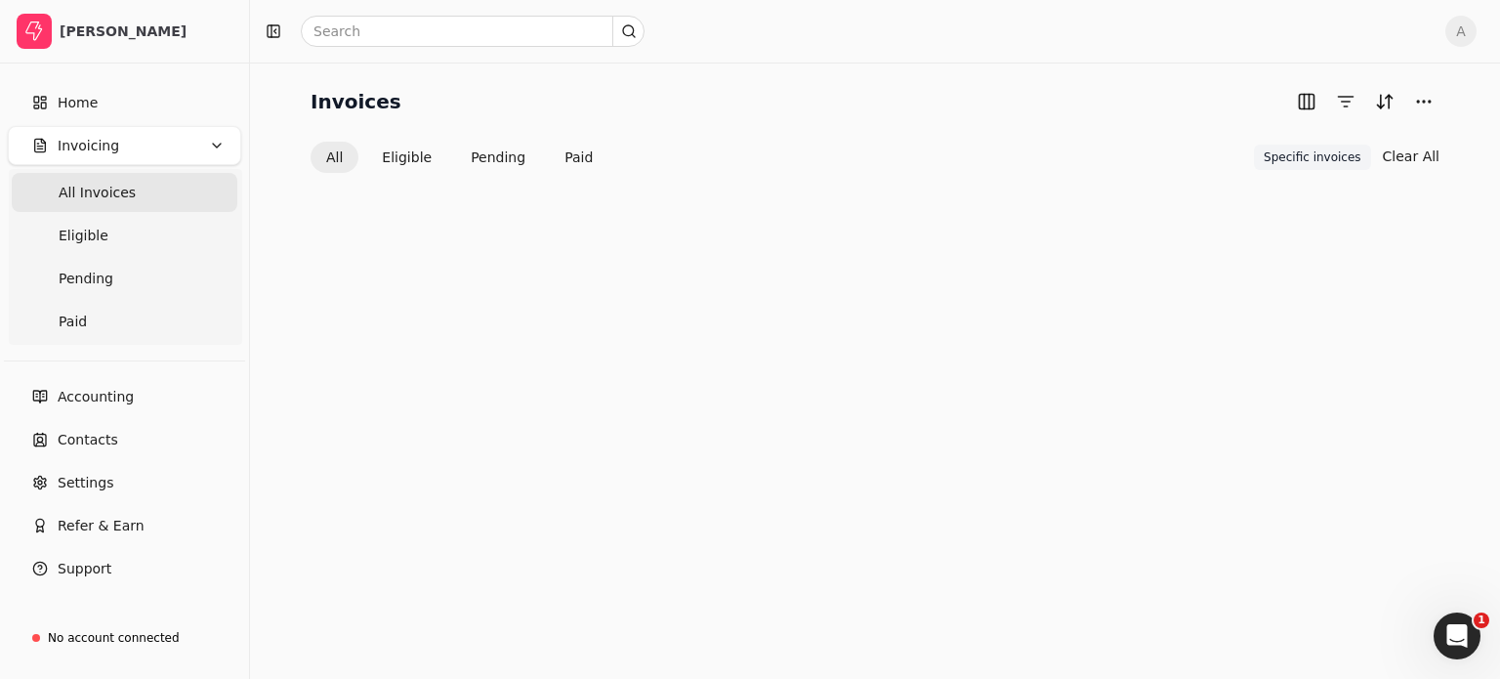
click at [165, 200] on Invoices "All Invoices" at bounding box center [125, 192] width 226 height 39
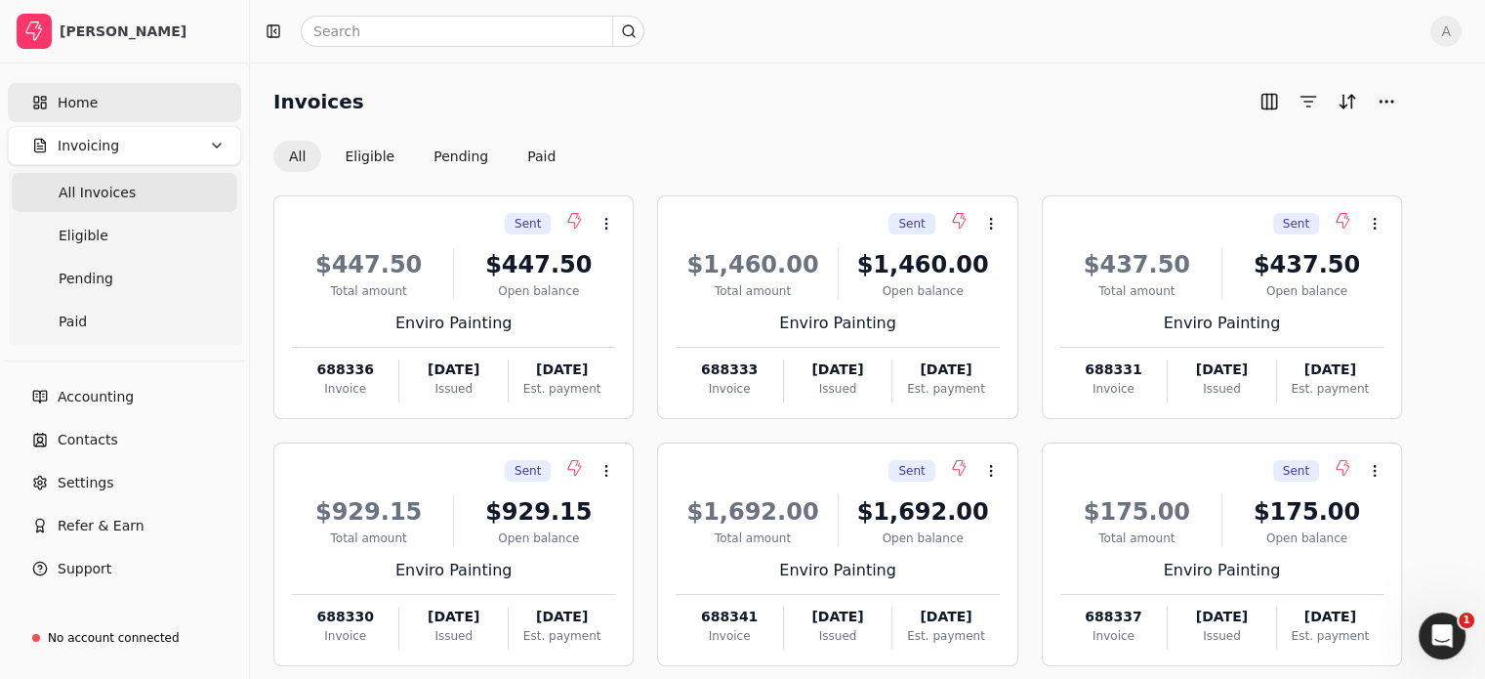
click at [141, 111] on link "Home" at bounding box center [124, 102] width 233 height 39
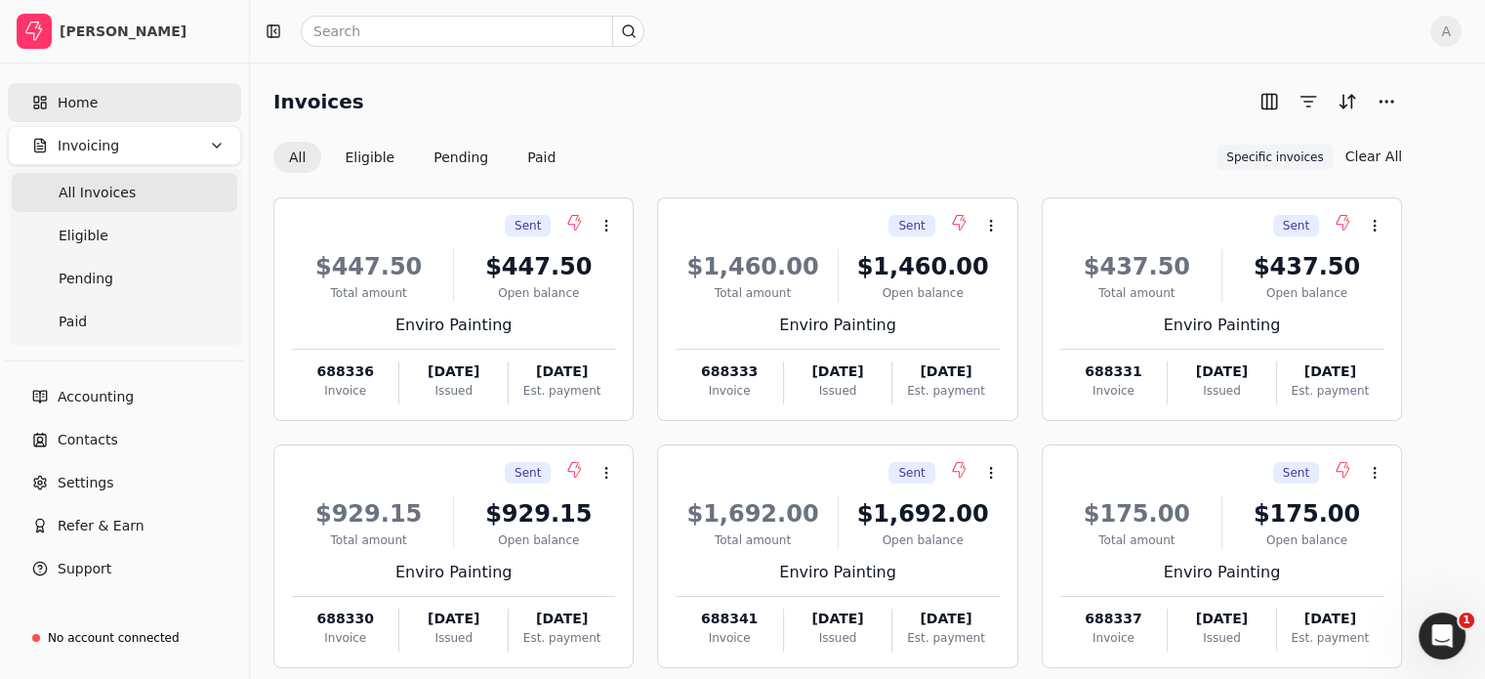
click at [105, 102] on link "Home" at bounding box center [124, 102] width 233 height 39
